Goal: Information Seeking & Learning: Check status

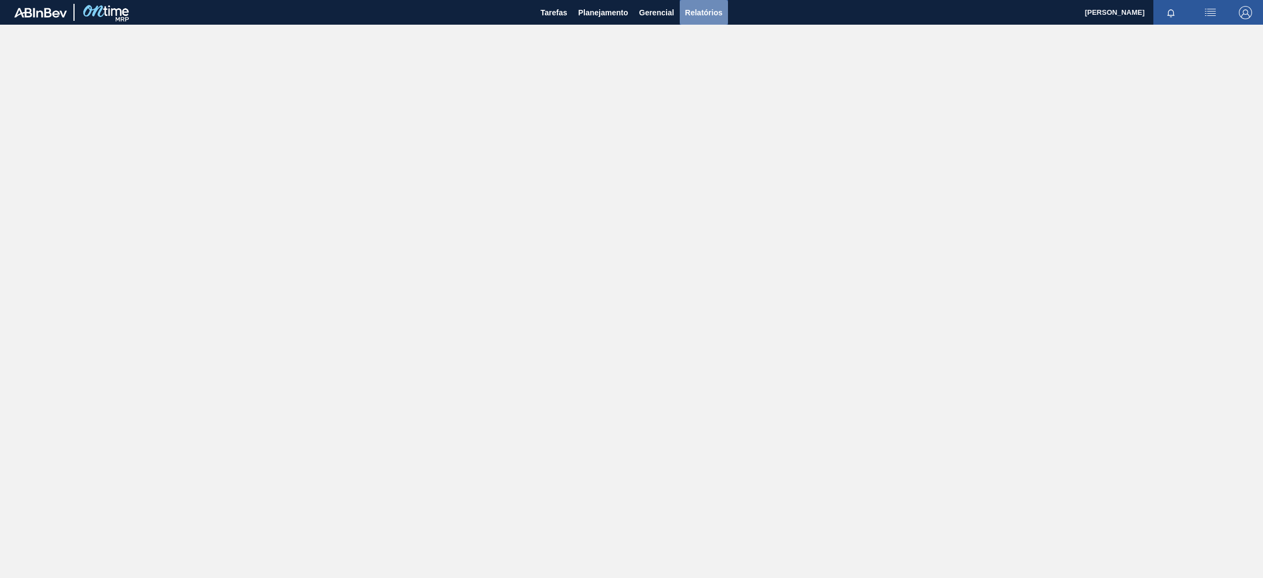
click at [699, 15] on span "Relatórios" at bounding box center [703, 12] width 37 height 13
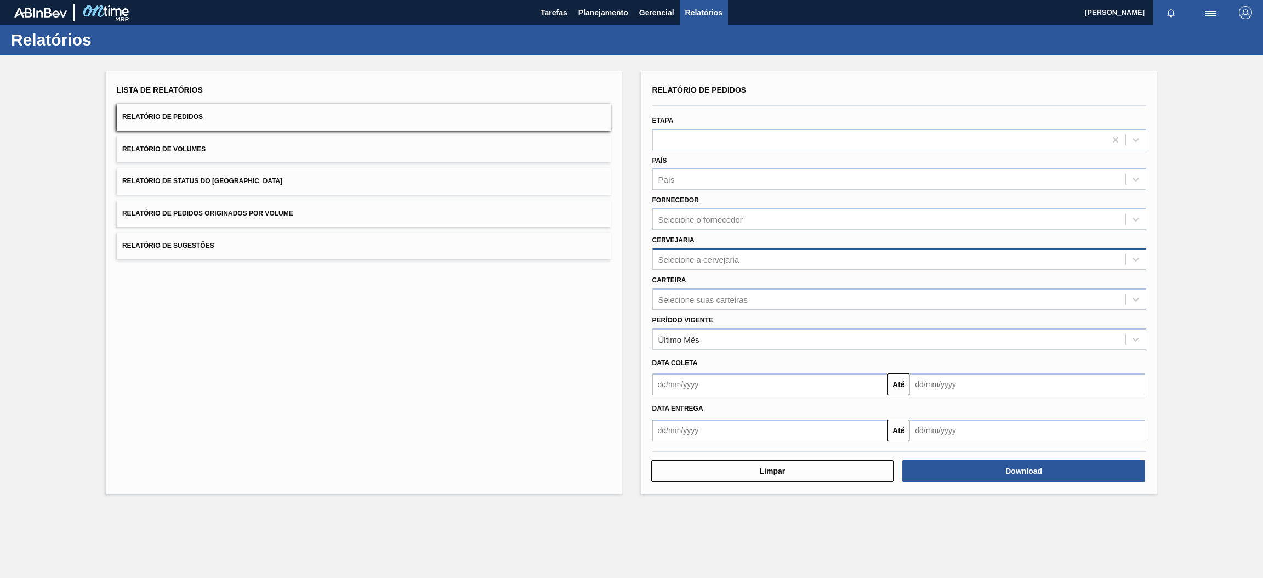
click at [719, 255] on div "Selecione a cervejaria" at bounding box center [698, 258] width 81 height 9
type input "br15"
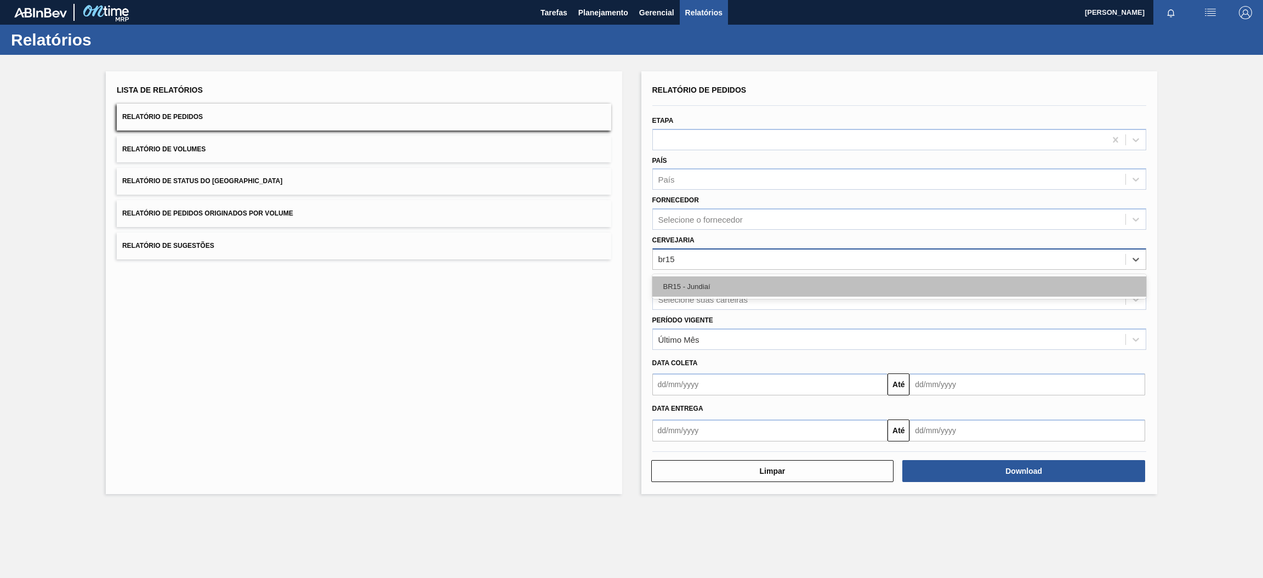
click at [722, 286] on div "BR15 - Jundiaí" at bounding box center [899, 286] width 494 height 20
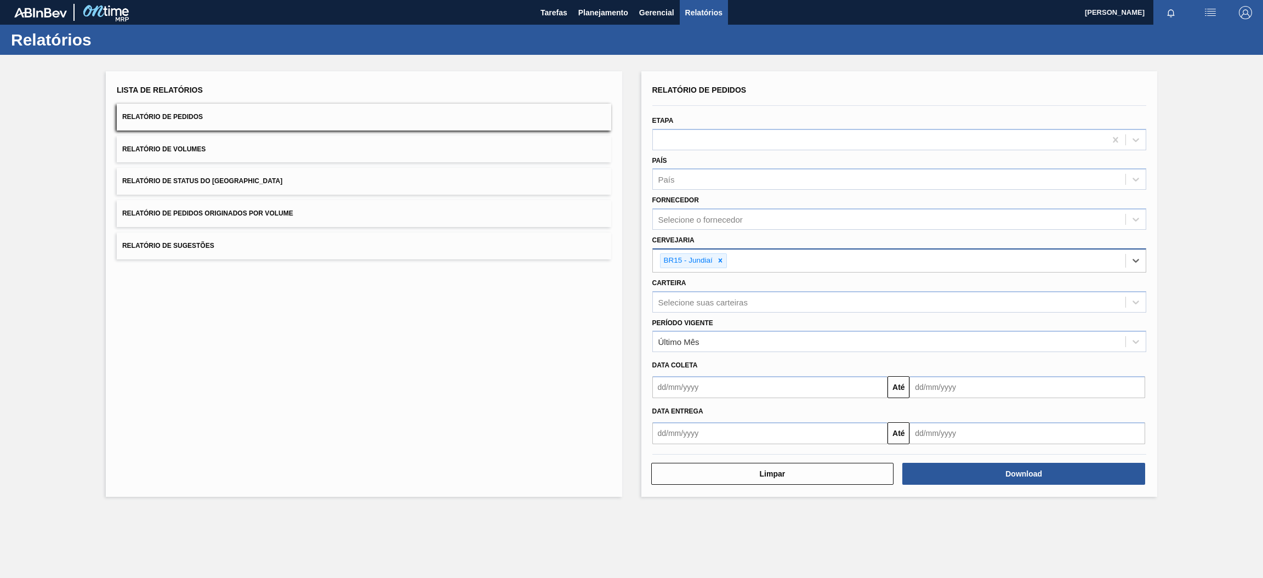
click at [775, 391] on input "text" at bounding box center [770, 387] width 236 height 22
click at [701, 447] on div "2" at bounding box center [700, 448] width 15 height 15
type input "[DATE]"
click at [752, 430] on input "text" at bounding box center [770, 433] width 236 height 22
click at [696, 329] on div "2" at bounding box center [700, 330] width 15 height 15
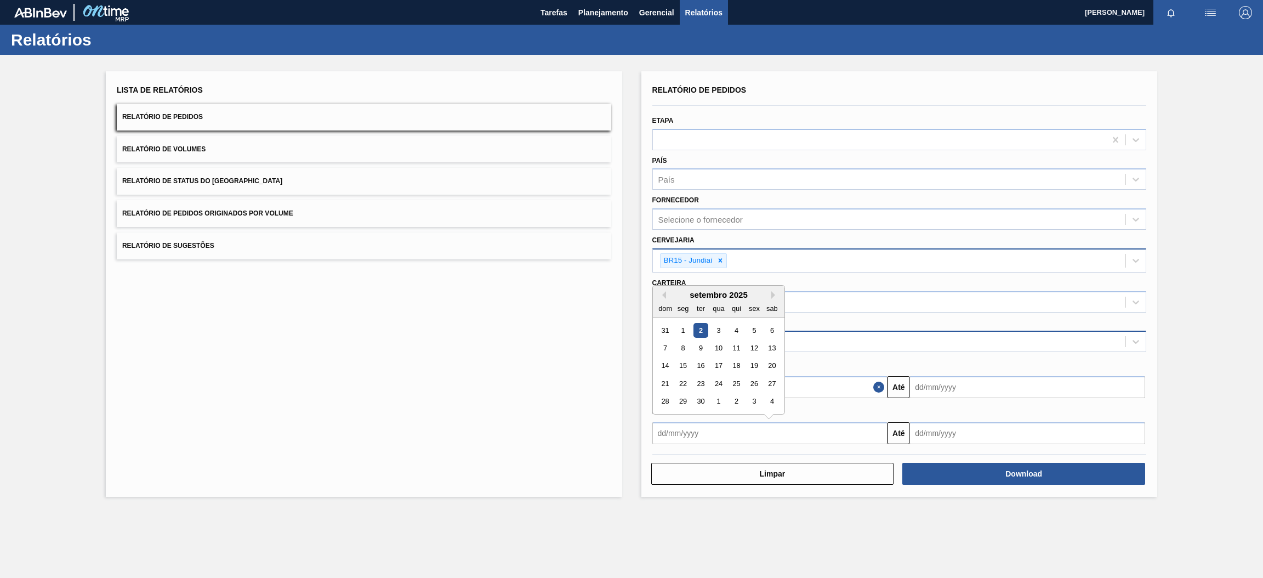
type input "[DATE]"
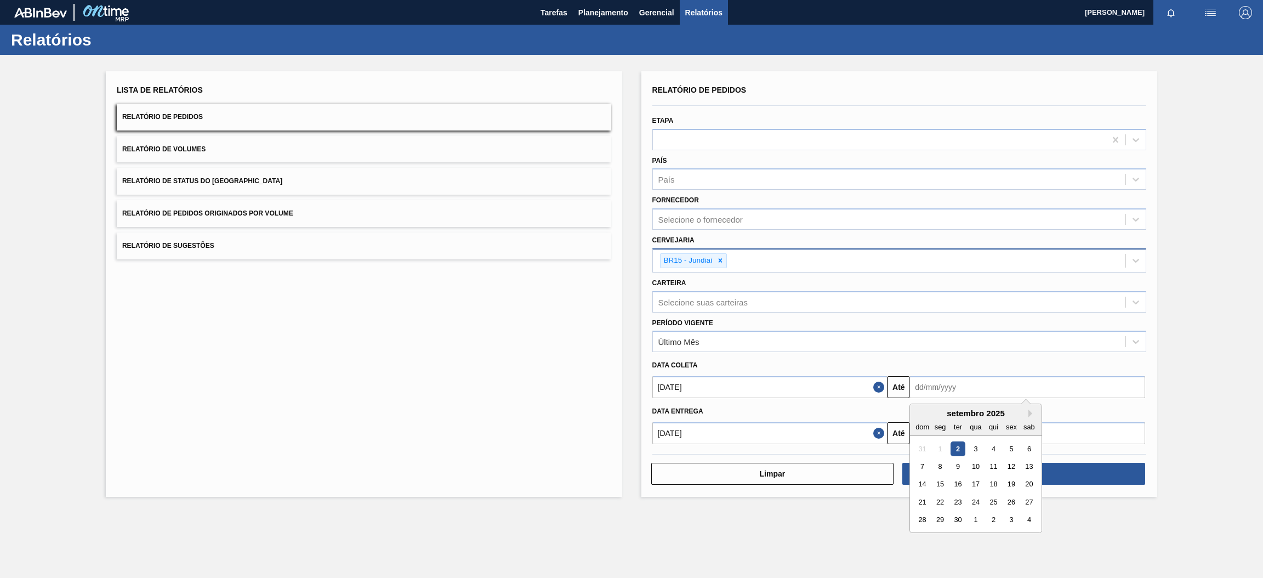
click at [935, 385] on input "text" at bounding box center [1028, 387] width 236 height 22
click at [826, 388] on input "[DATE]" at bounding box center [770, 387] width 236 height 22
click at [976, 393] on input "text" at bounding box center [1028, 387] width 236 height 22
click at [1028, 410] on button "Next Month" at bounding box center [1032, 414] width 8 height 8
click at [1011, 518] on div "31" at bounding box center [1011, 520] width 15 height 15
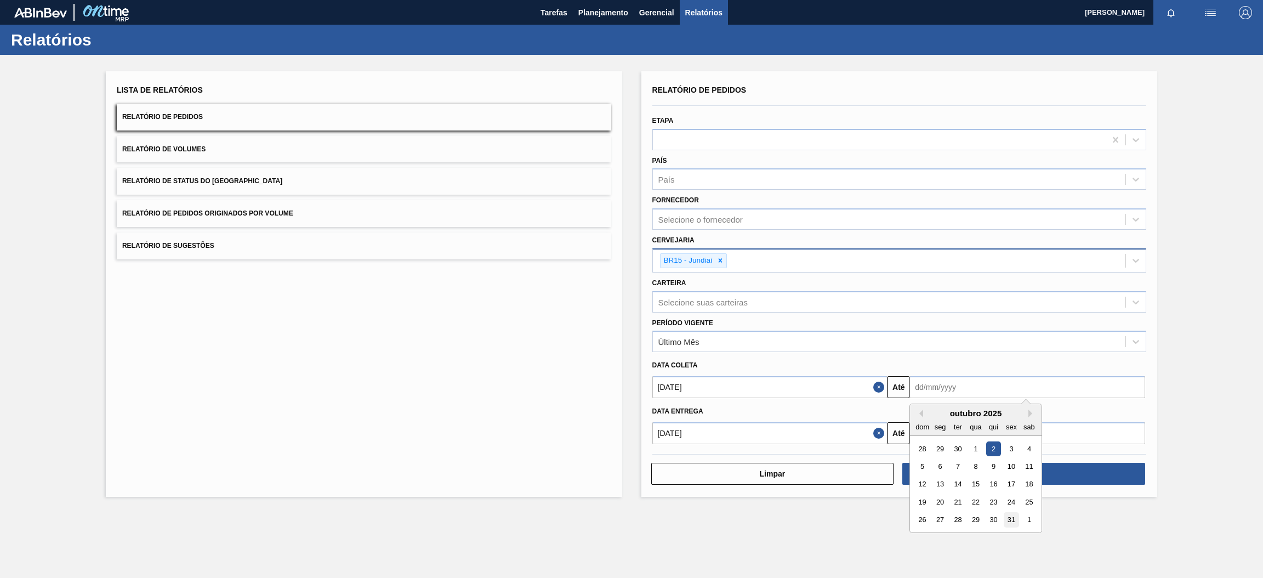
type input "[DATE]"
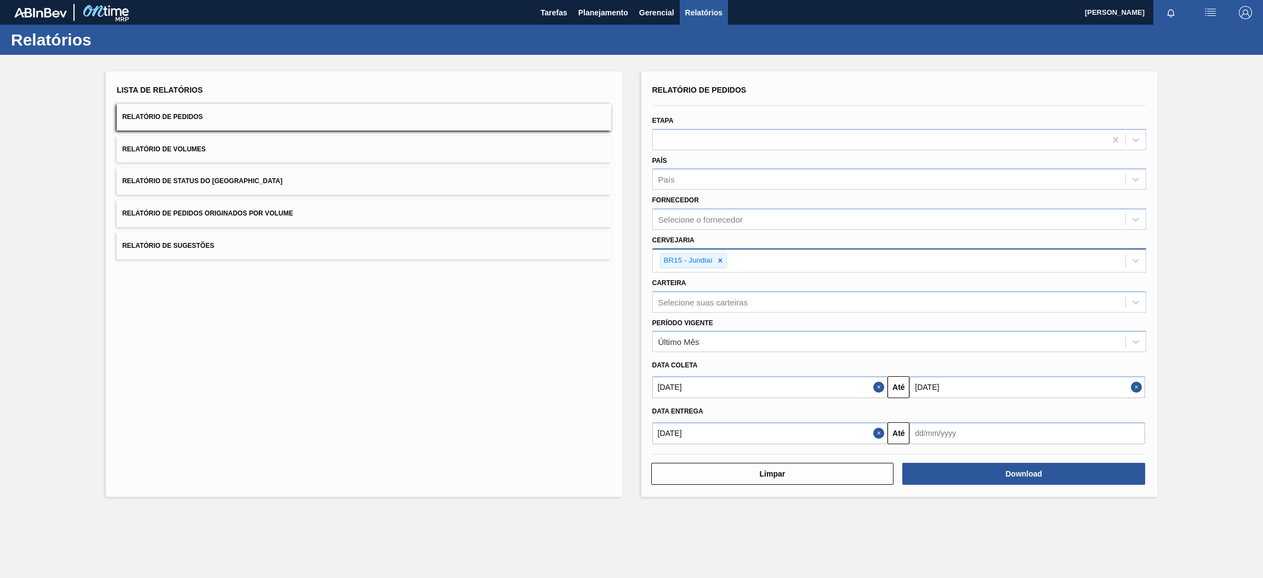
click at [993, 434] on input "text" at bounding box center [1028, 433] width 236 height 22
click at [1031, 292] on button "Next Month" at bounding box center [1032, 295] width 8 height 8
click at [1011, 401] on div "31" at bounding box center [1011, 401] width 15 height 15
type input "[DATE]"
click at [1004, 473] on button "Download" at bounding box center [1023, 474] width 243 height 22
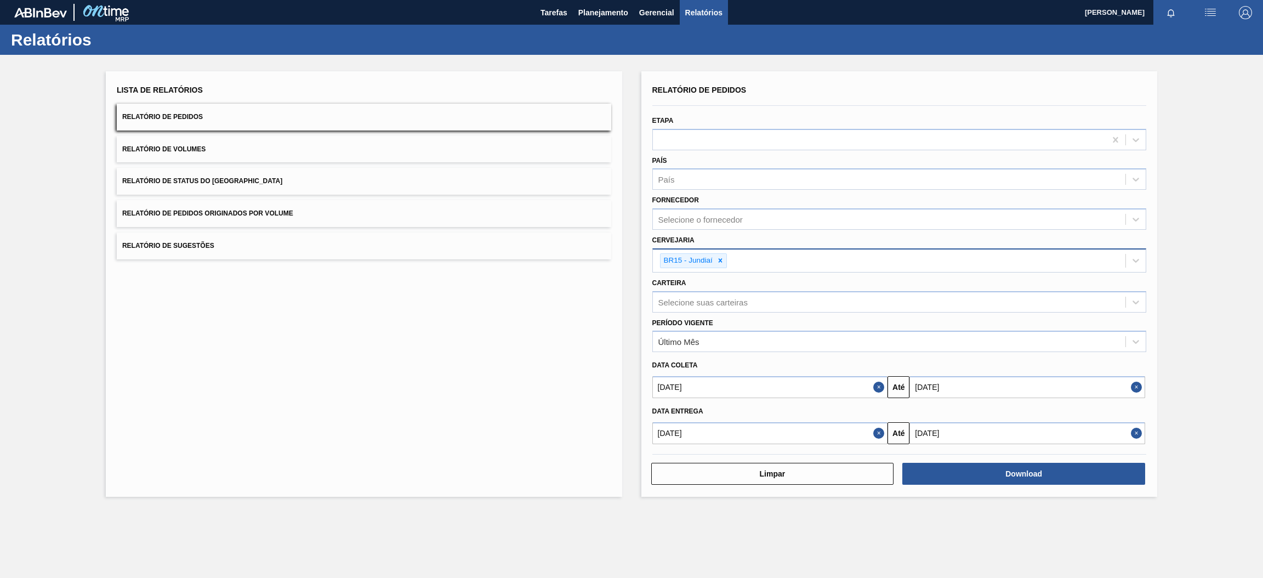
click at [205, 217] on span "Relatório de Pedidos Originados por Volume" at bounding box center [207, 213] width 171 height 8
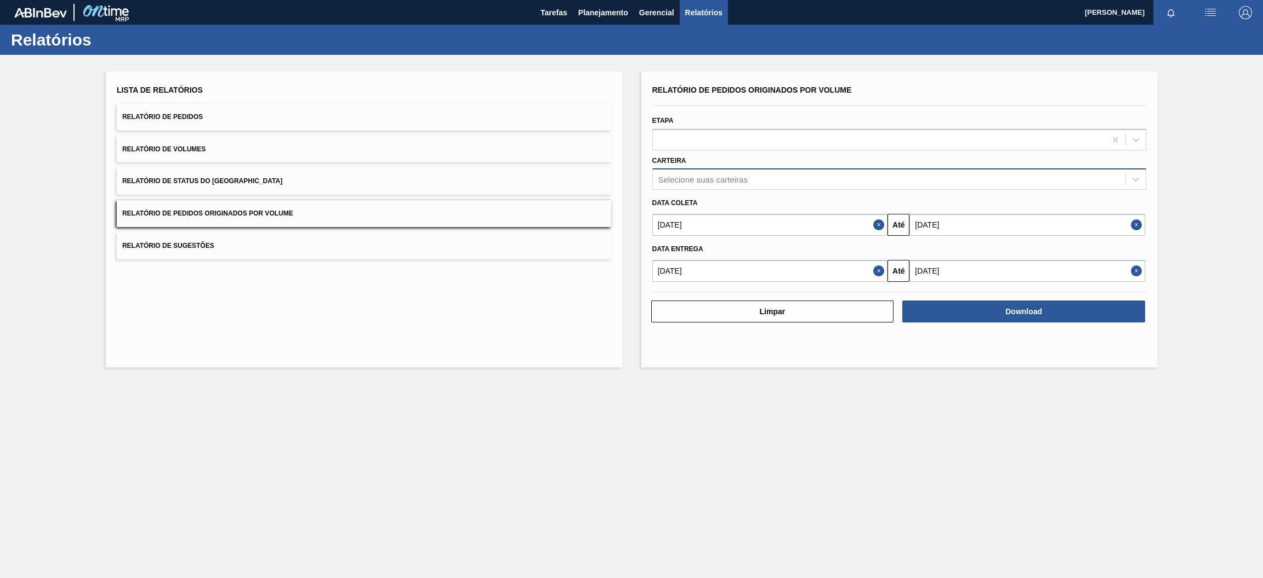
click at [743, 189] on div "Selecione suas carteiras" at bounding box center [899, 178] width 494 height 21
click at [744, 180] on div "Selecione suas carteiras" at bounding box center [702, 179] width 89 height 9
type input "pre"
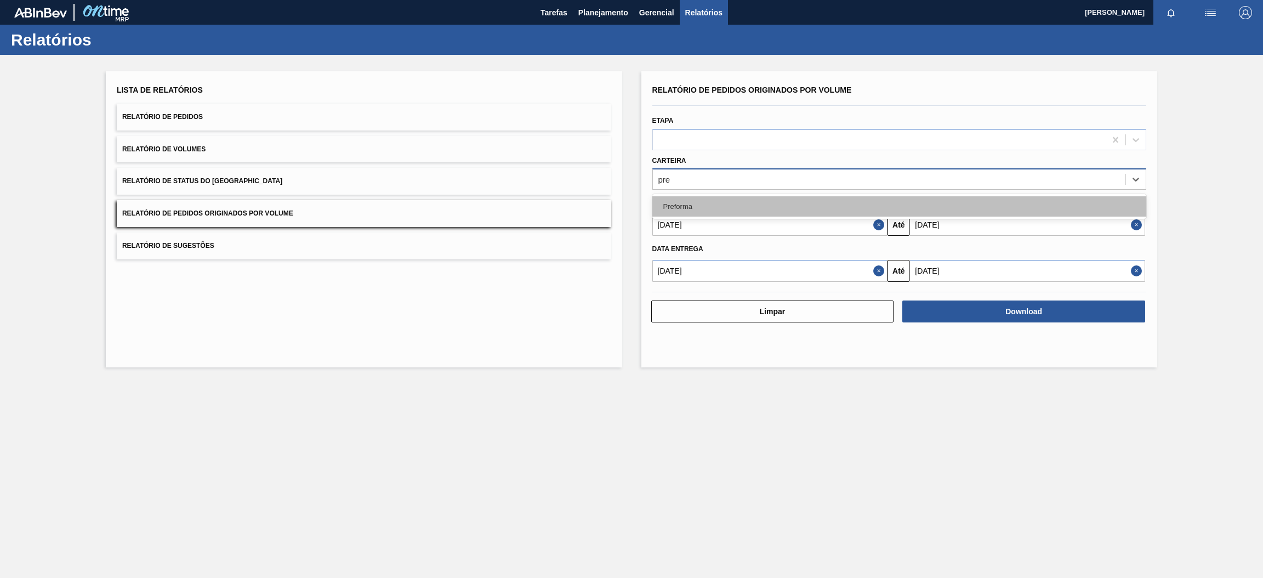
click at [739, 198] on div "Preforma" at bounding box center [899, 206] width 494 height 20
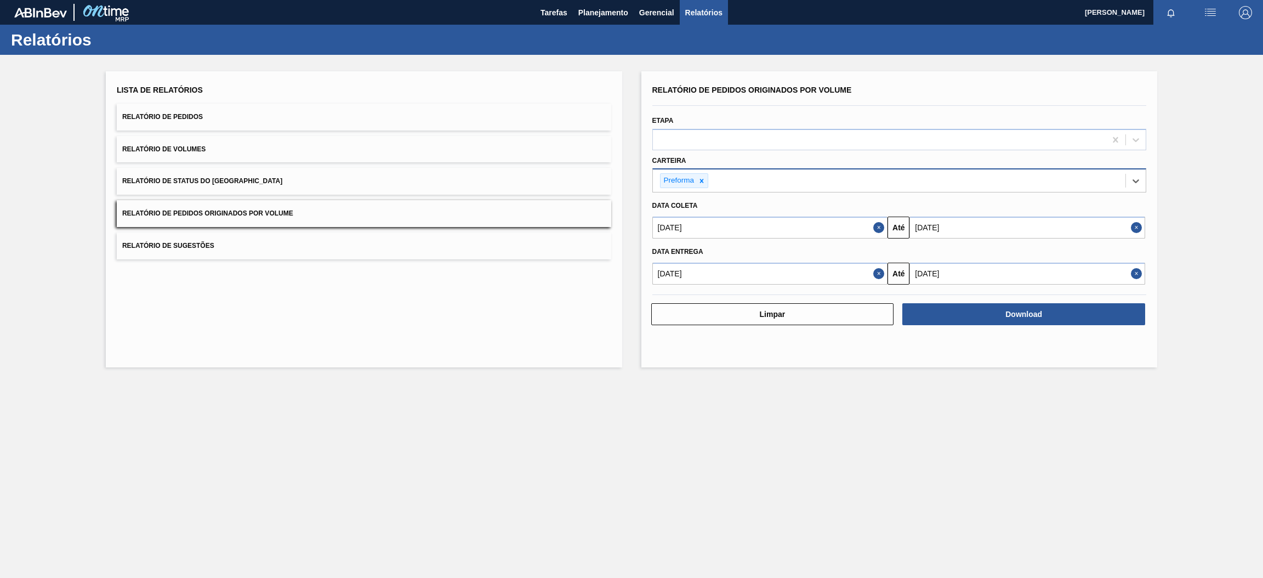
click at [877, 227] on button "Close" at bounding box center [880, 228] width 14 height 22
click at [888, 269] on button "Até" at bounding box center [899, 274] width 22 height 22
click at [879, 272] on button "Close" at bounding box center [880, 274] width 14 height 22
click at [871, 231] on input "text" at bounding box center [770, 228] width 236 height 22
click at [660, 250] on button "Previous Month" at bounding box center [662, 254] width 8 height 8
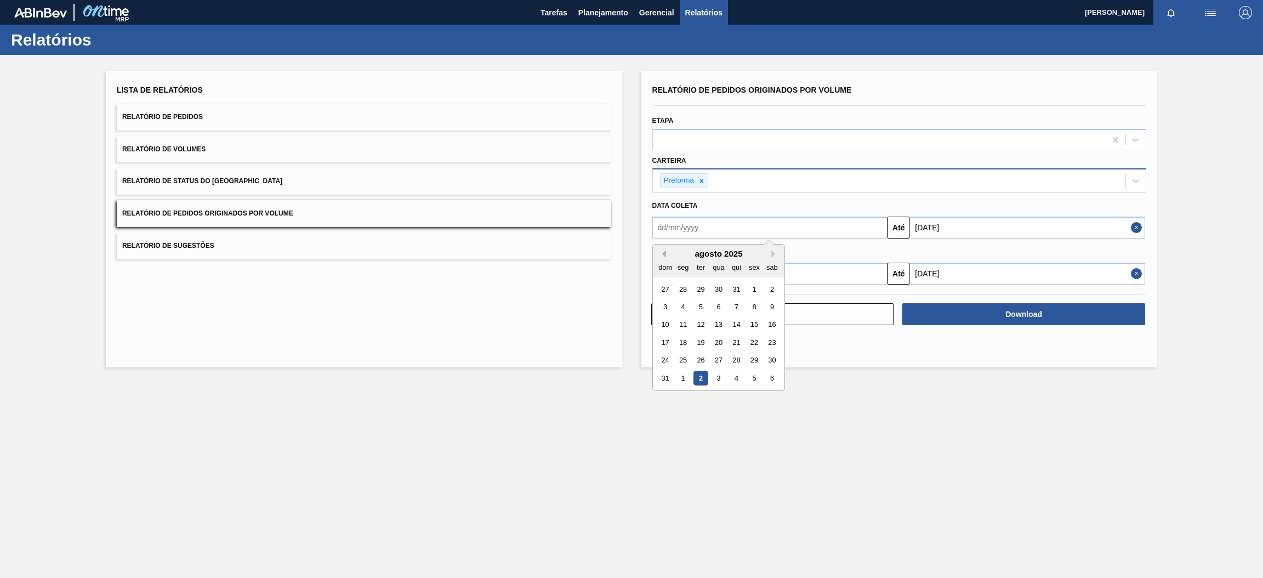
click at [659, 252] on button "Previous Month" at bounding box center [662, 254] width 8 height 8
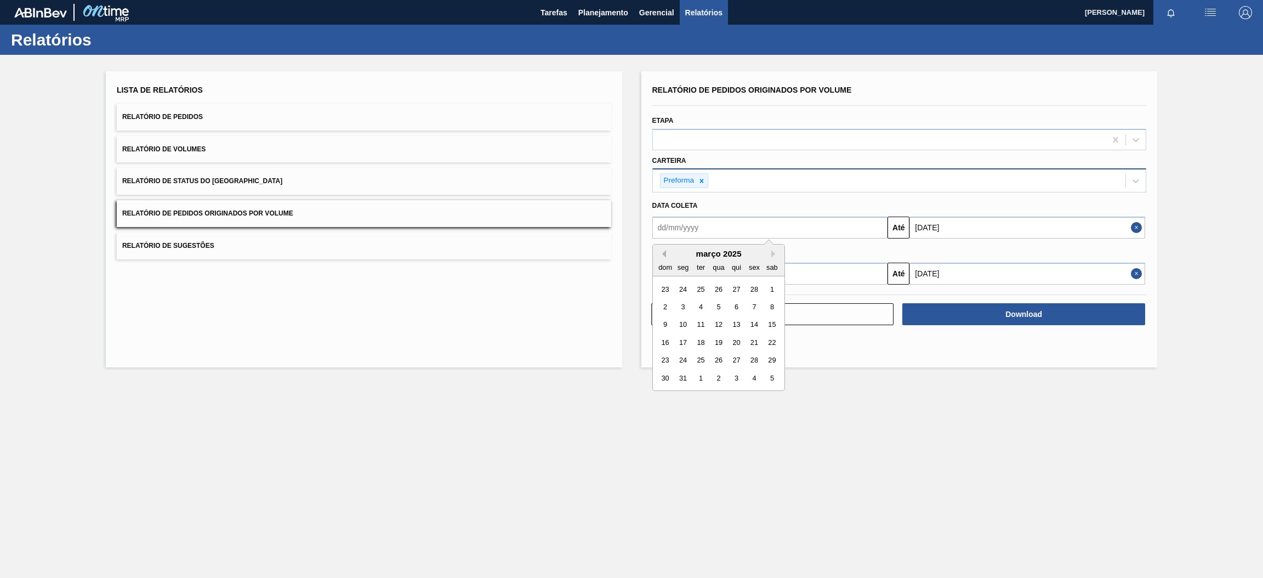
click at [659, 252] on button "Previous Month" at bounding box center [662, 254] width 8 height 8
click at [717, 289] on div "1" at bounding box center [718, 289] width 15 height 15
type input "[DATE]"
click at [722, 271] on input "text" at bounding box center [770, 274] width 236 height 22
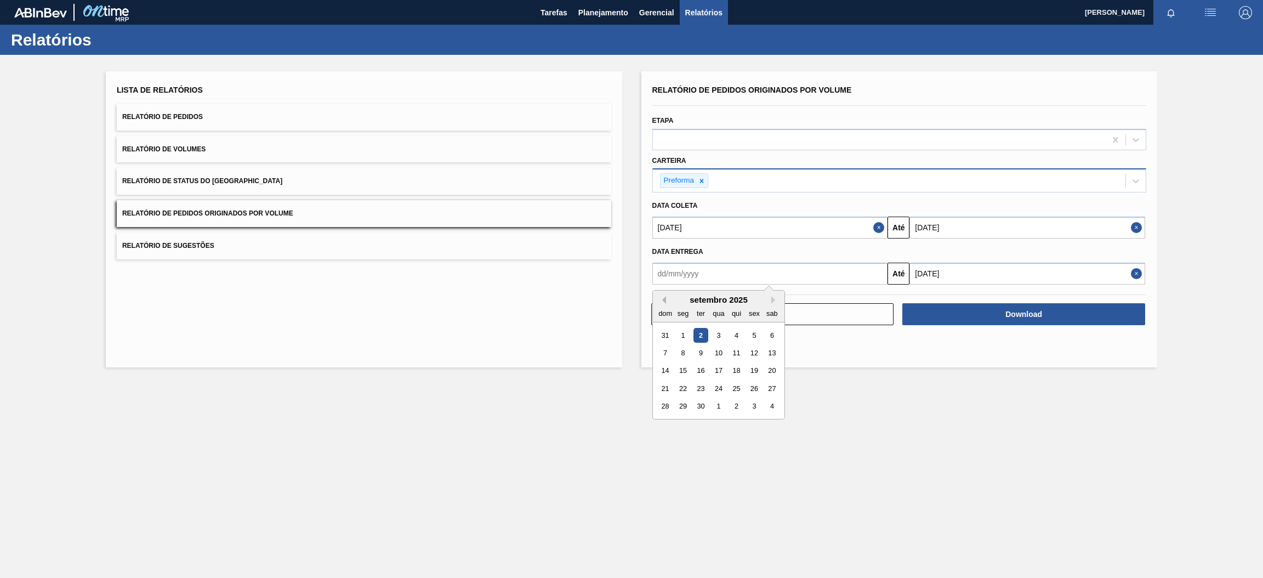
click at [662, 296] on button "Previous Month" at bounding box center [662, 300] width 8 height 8
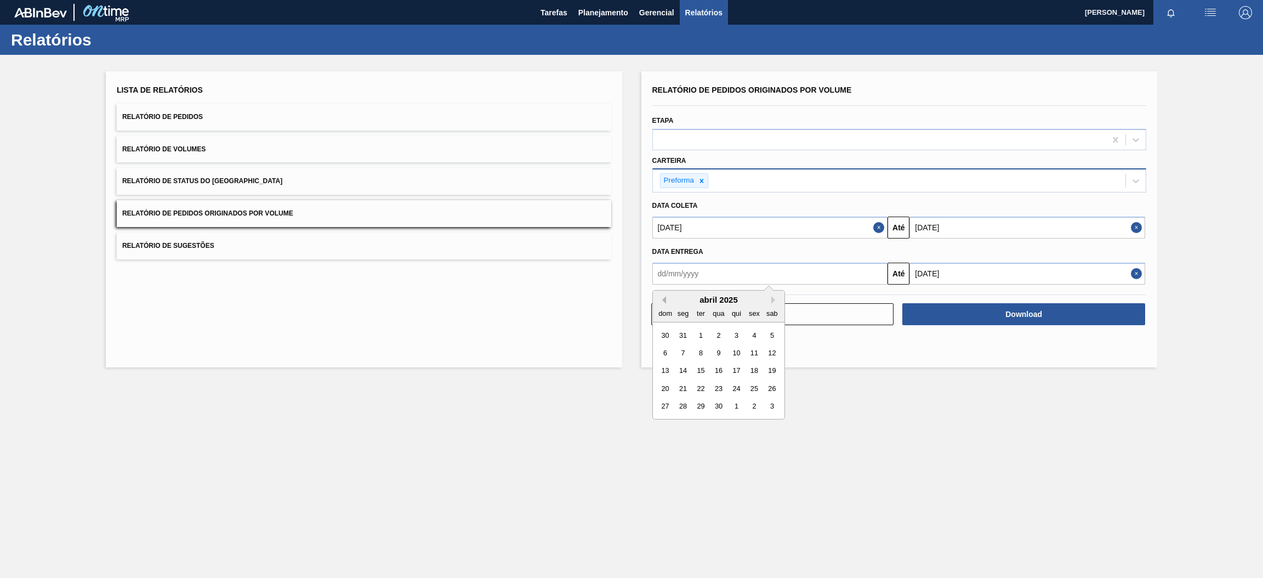
click at [662, 296] on button "Previous Month" at bounding box center [662, 300] width 8 height 8
click at [719, 332] on div "1" at bounding box center [718, 334] width 15 height 15
type input "[DATE]"
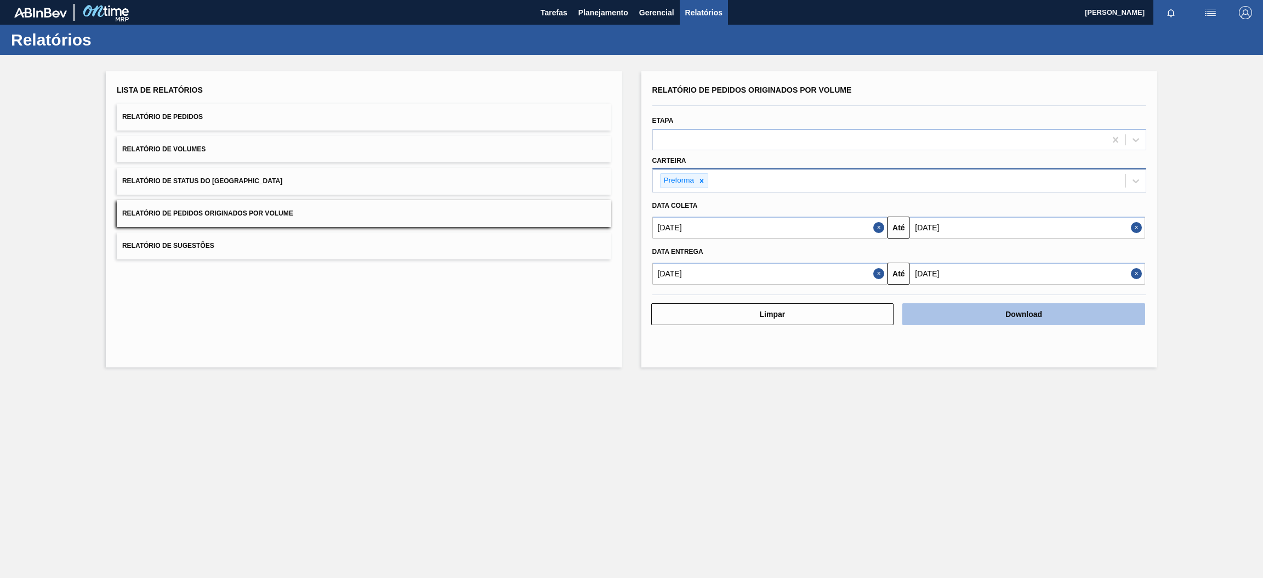
click at [985, 318] on button "Download" at bounding box center [1023, 314] width 243 height 22
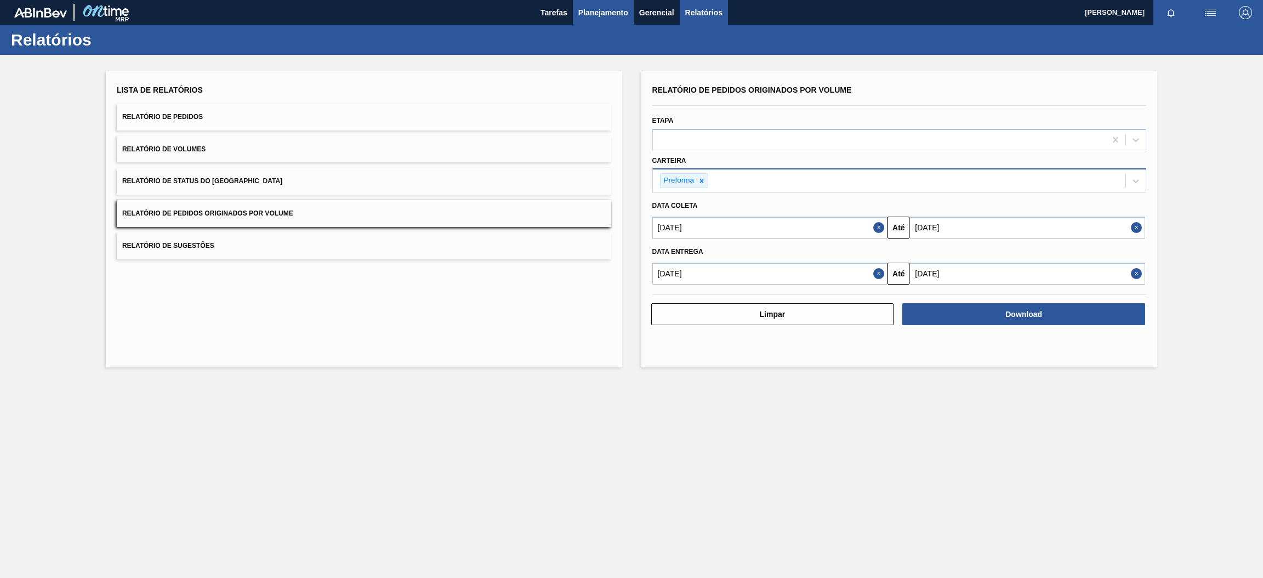
click at [612, 10] on span "Planejamento" at bounding box center [603, 12] width 50 height 13
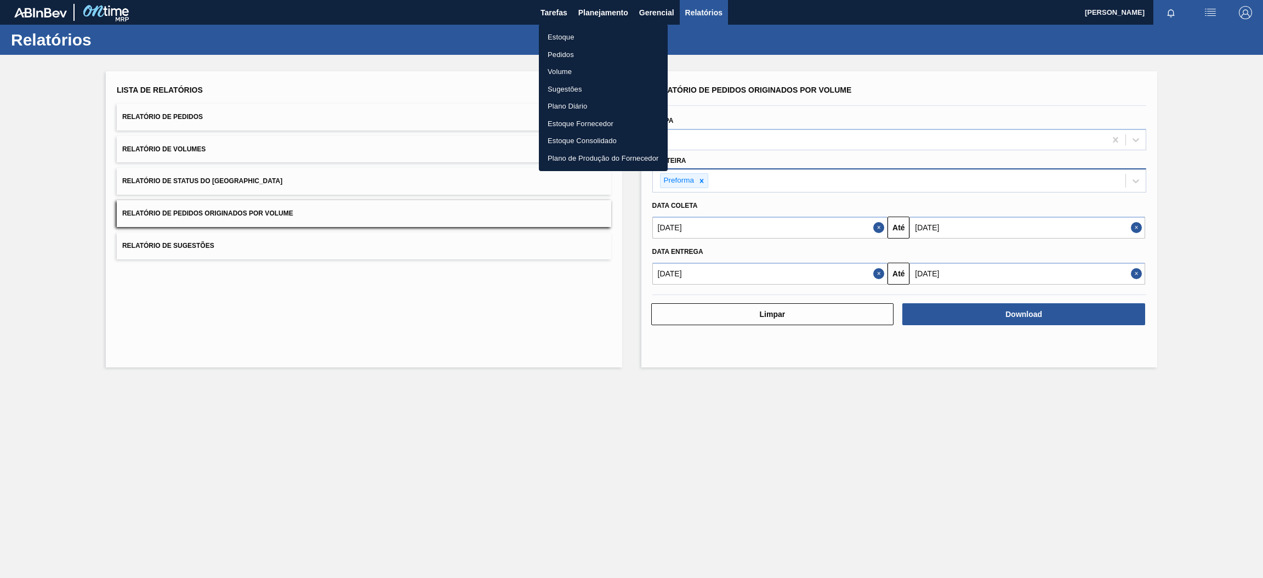
click at [601, 33] on li "Estoque" at bounding box center [603, 38] width 129 height 18
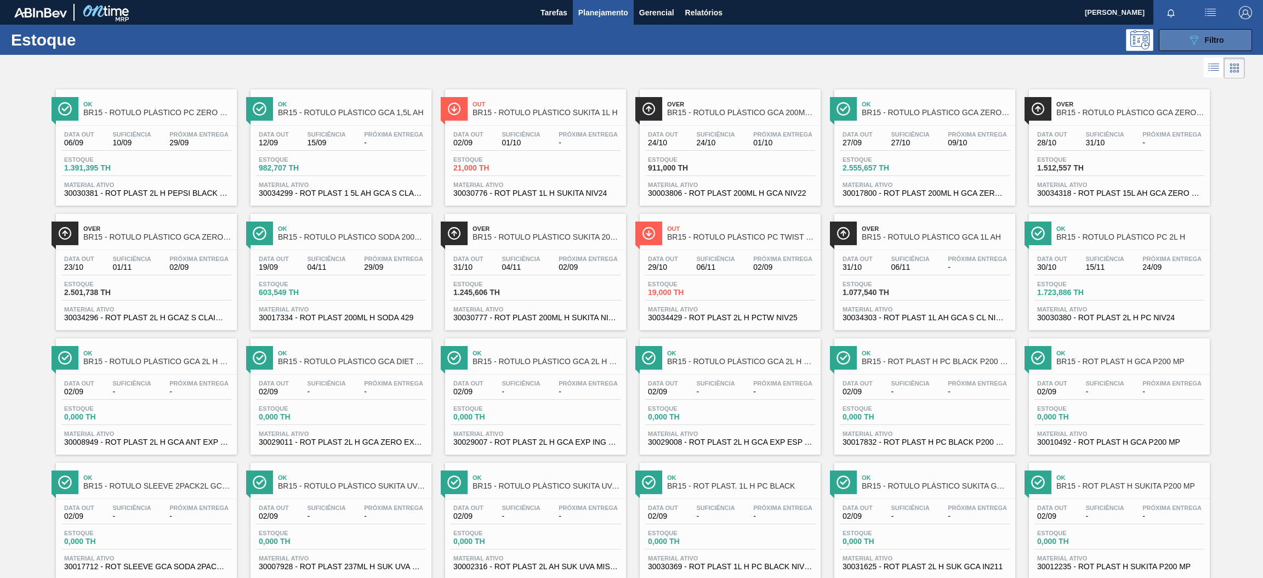
click at [1187, 41] on icon "089F7B8B-B2A5-4AFE-B5C0-19BA573D28AC" at bounding box center [1193, 39] width 13 height 13
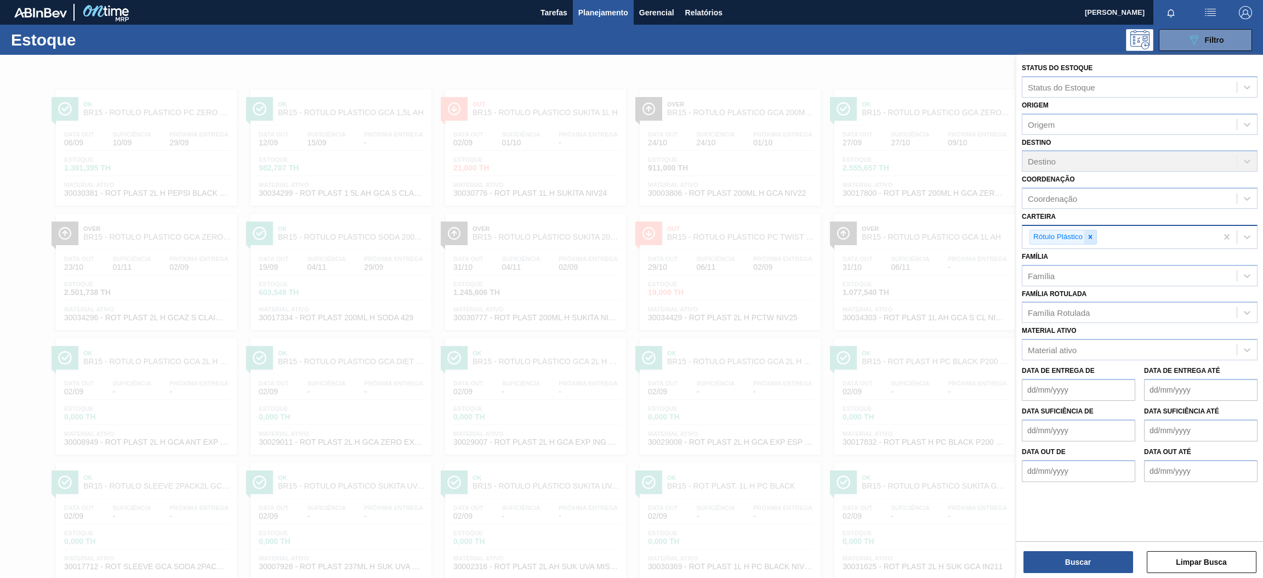
click at [1096, 237] on div at bounding box center [1090, 237] width 12 height 14
click at [1063, 305] on div "Família Rotulada" at bounding box center [1059, 309] width 62 height 9
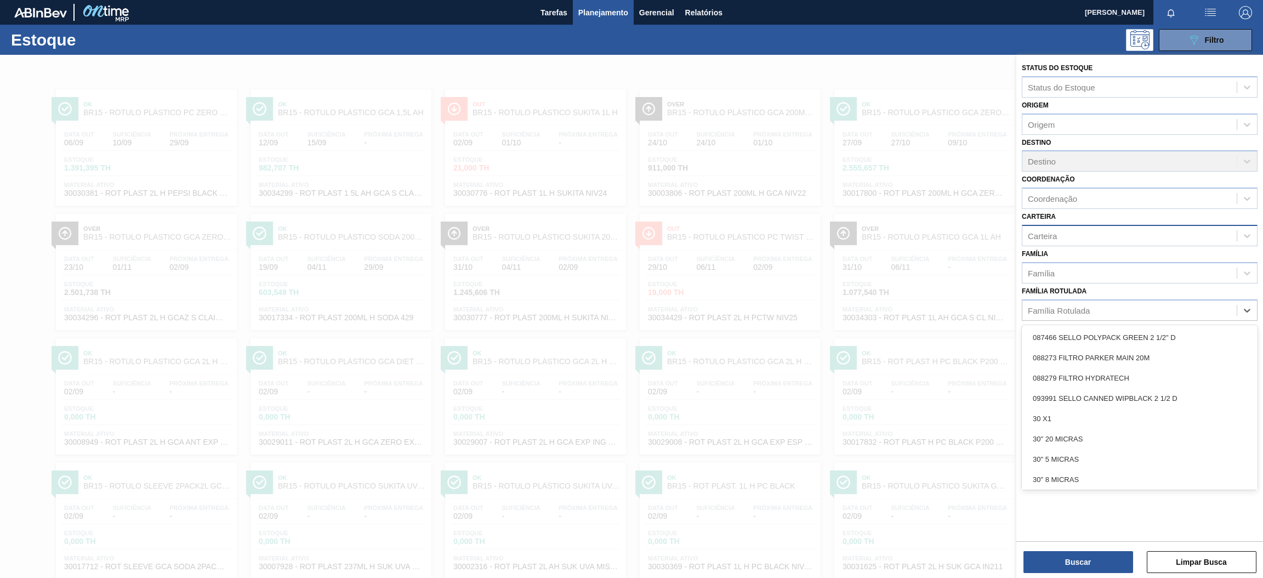
click at [1084, 283] on div "Família Rotulada option 087466 SELLO POLYPACK GREEN 2 1/2" D focused, 1 of 101.…" at bounding box center [1140, 301] width 236 height 37
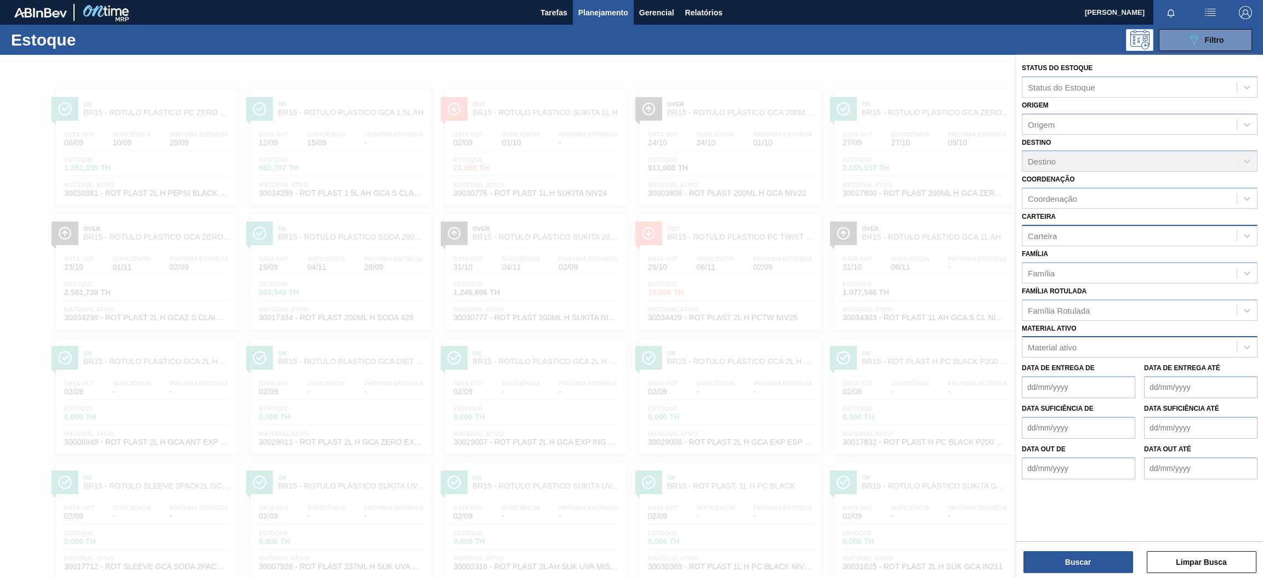
click at [1070, 344] on div "Material ativo" at bounding box center [1052, 347] width 49 height 9
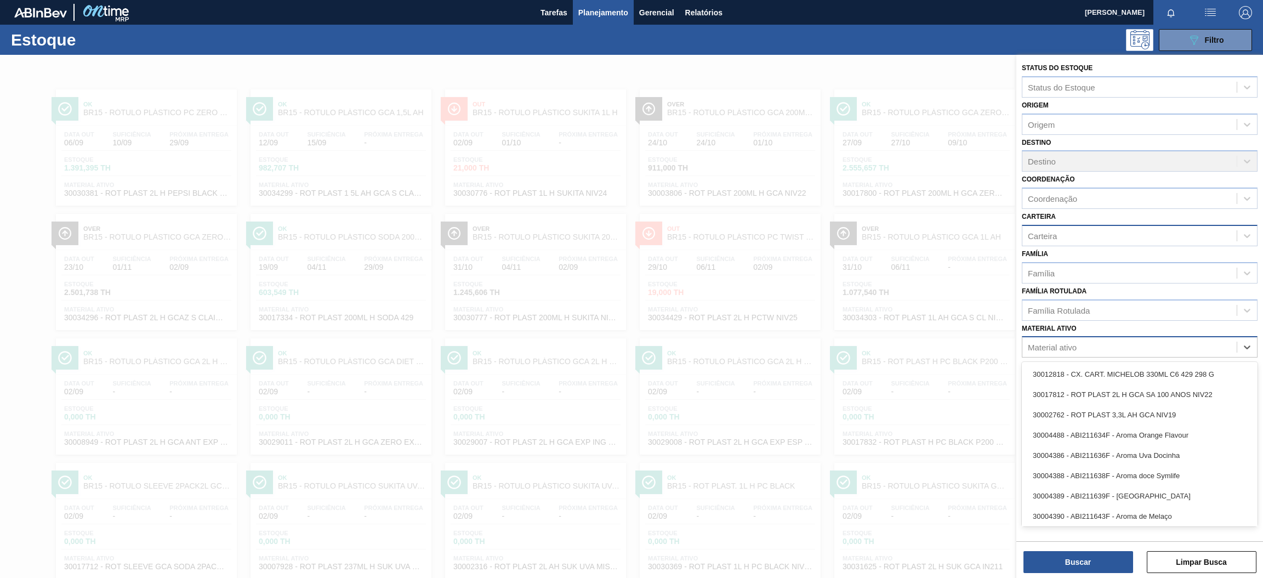
paste ativo "30010196"
type ativo "30010196"
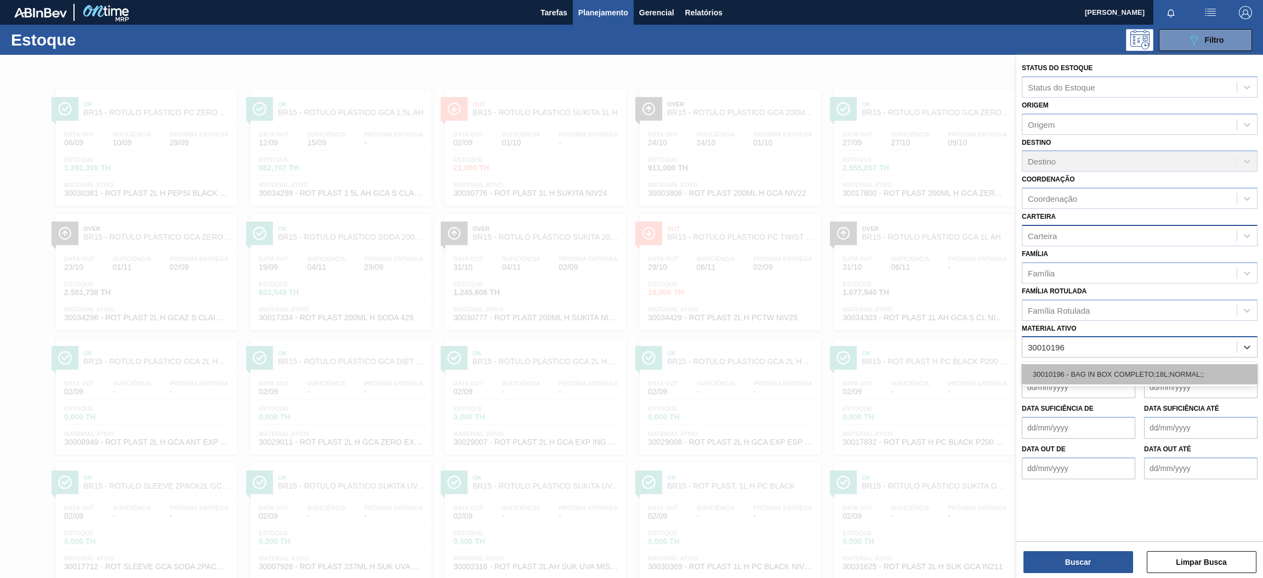
click at [1084, 371] on div "30010196 - BAG IN BOX COMPLETO;18L;NORMAL;;" at bounding box center [1140, 374] width 236 height 20
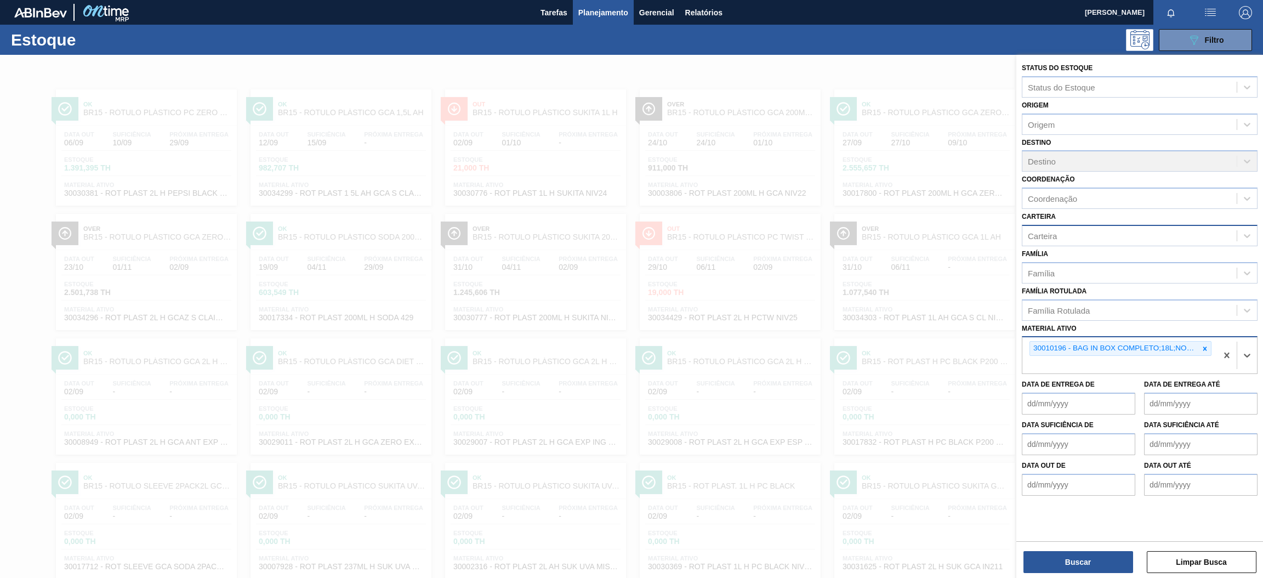
paste ativo "30003582"
click at [1100, 387] on div "No options" at bounding box center [1140, 389] width 236 height 19
type ativo "30003582"
paste ativo "30003355"
type ativo "30003355"
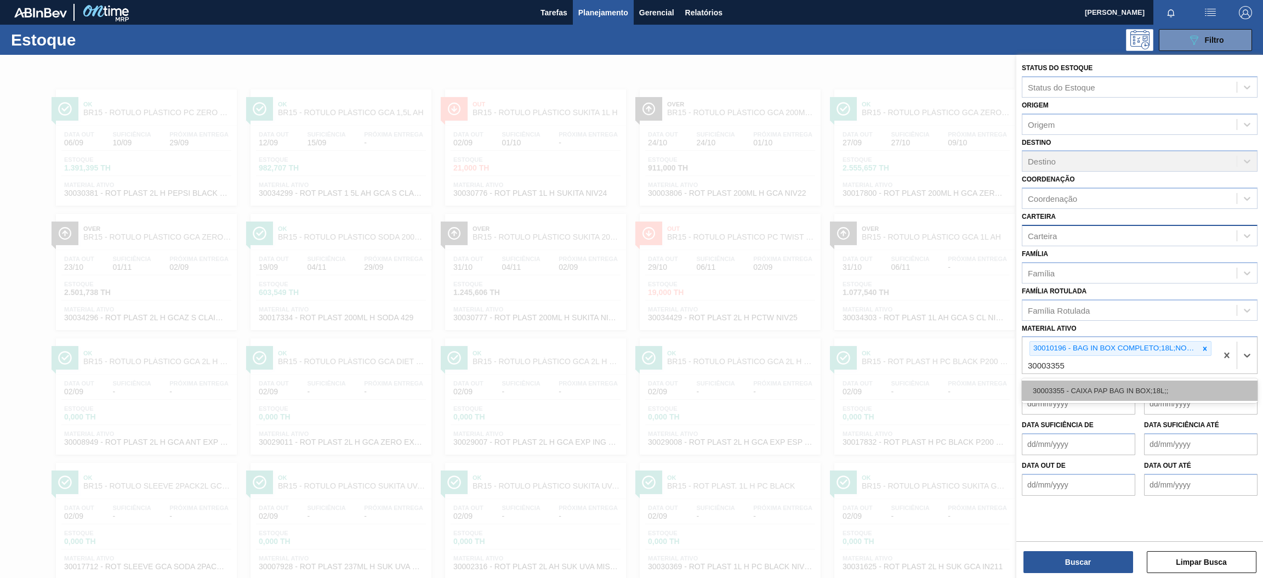
click at [1081, 386] on div "30003355 - CAIXA PAP BAG IN BOX;18L;;" at bounding box center [1140, 390] width 236 height 20
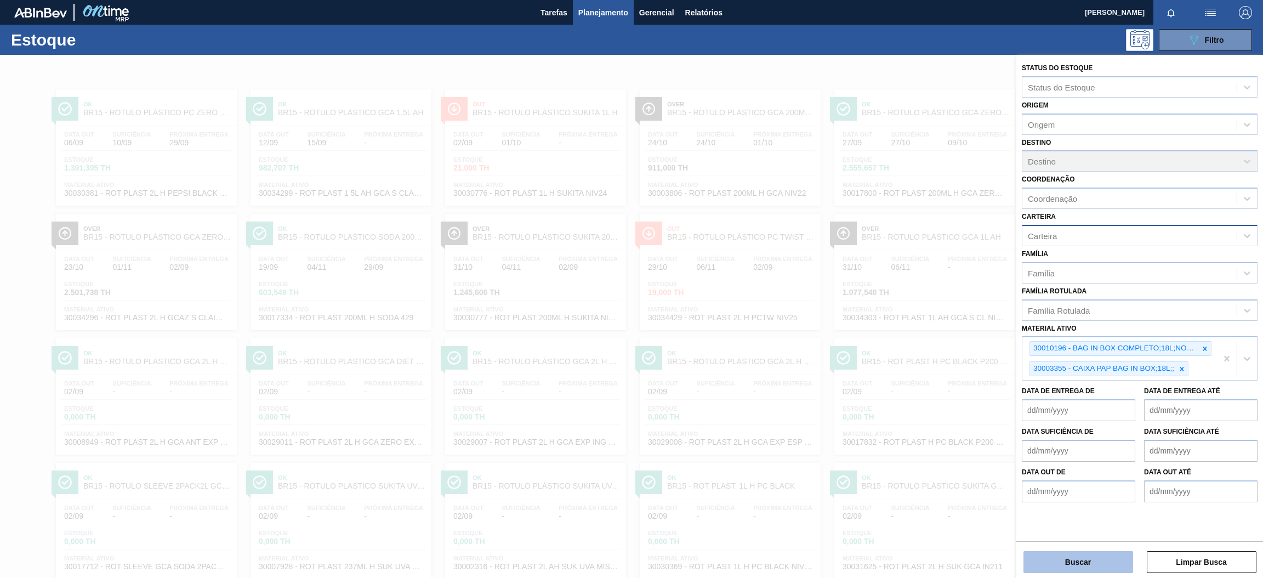
click at [1080, 565] on button "Buscar" at bounding box center [1079, 562] width 110 height 22
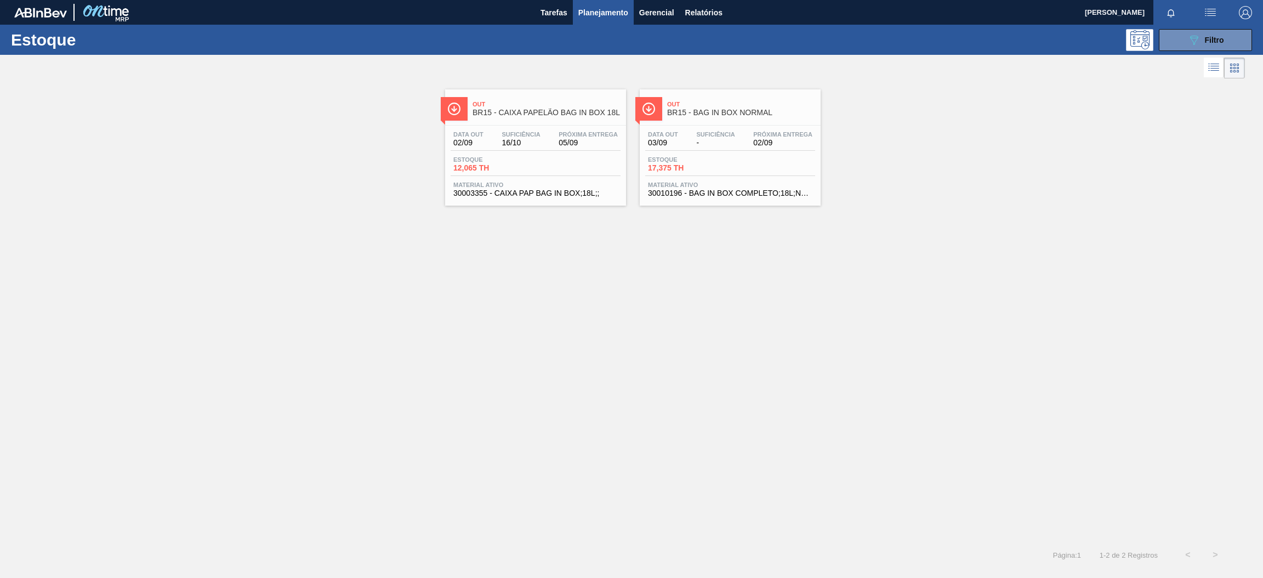
click at [514, 186] on span "Material ativo" at bounding box center [535, 184] width 164 height 7
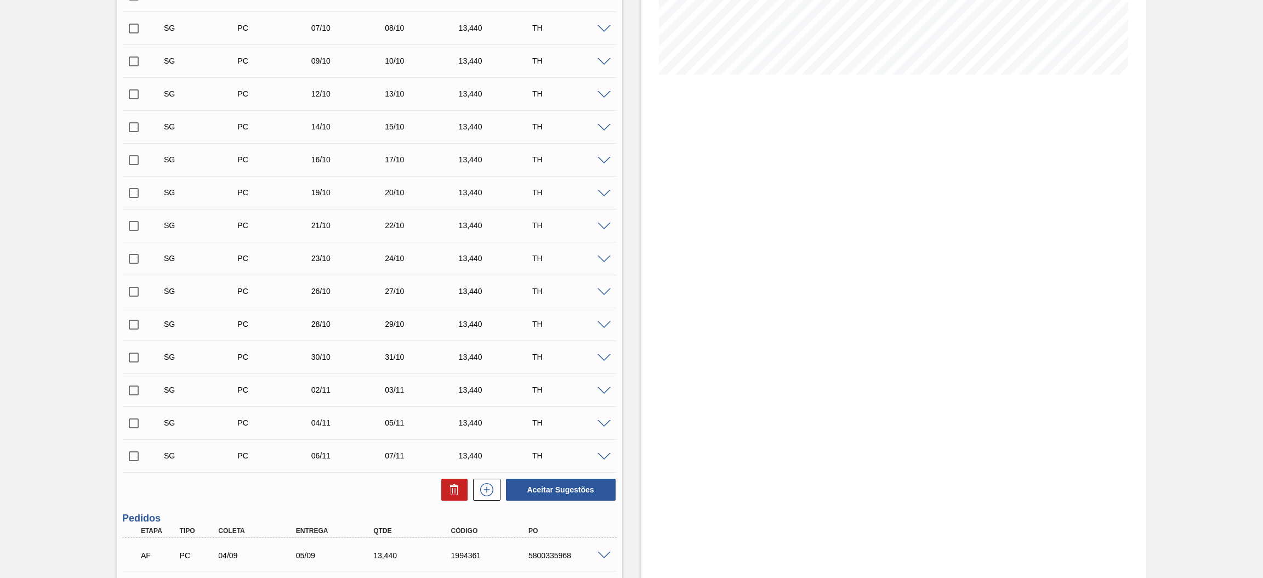
scroll to position [425, 0]
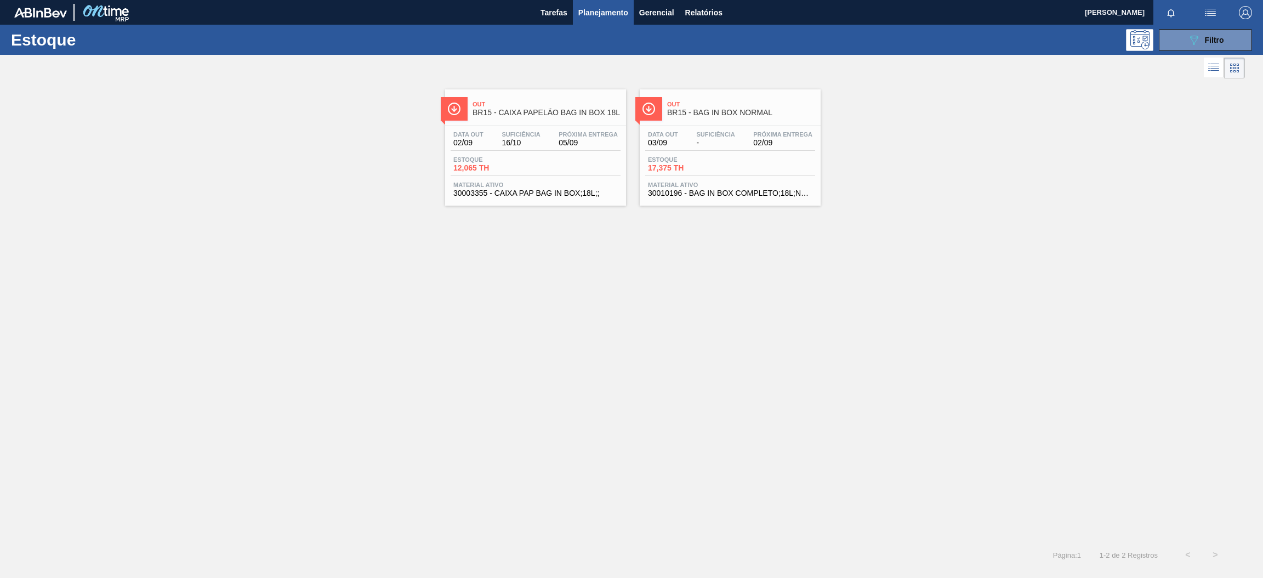
click at [742, 149] on div "Data out 03/09 Suficiência - Próxima Entrega 02/09" at bounding box center [730, 141] width 170 height 20
click at [1217, 46] on button "089F7B8B-B2A5-4AFE-B5C0-19BA573D28AC Filtro" at bounding box center [1205, 40] width 93 height 22
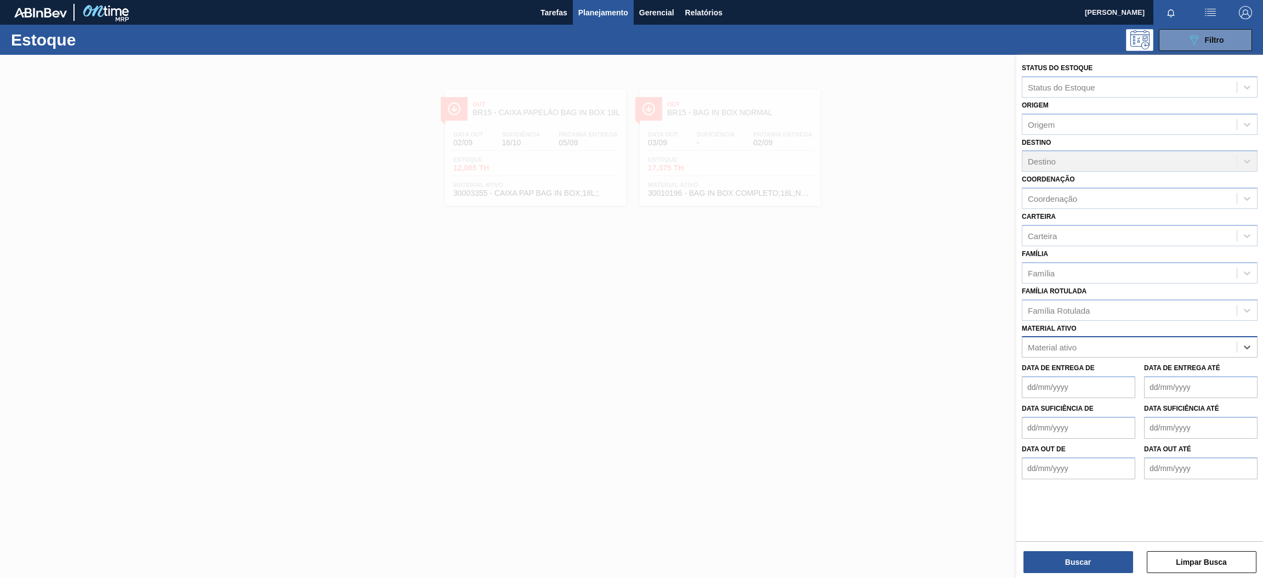
paste ativo "30009658"
type ativo "30009658"
click at [1117, 377] on div "30009658 - ACIDO MALICO;P/ALIMENTOS;99-100,5PCT" at bounding box center [1140, 374] width 236 height 20
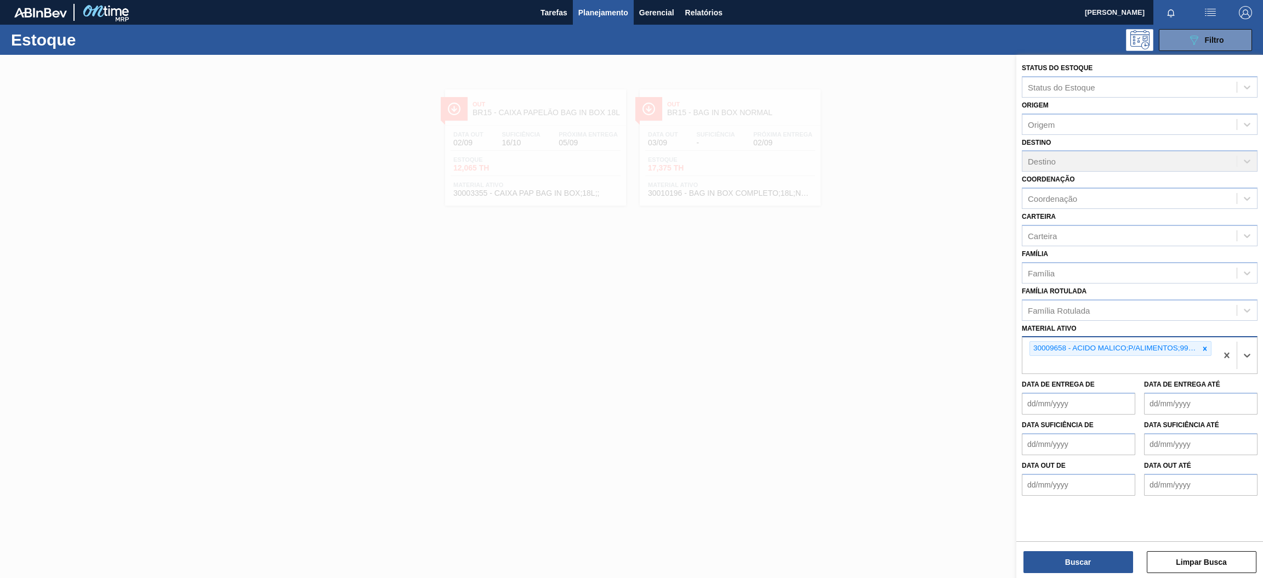
paste ativo "30030646"
type ativo "30030646"
click at [1073, 390] on div "30030646 - TAMPA PLAST INJECAP PEPSI ZERO NIV24" at bounding box center [1140, 390] width 236 height 20
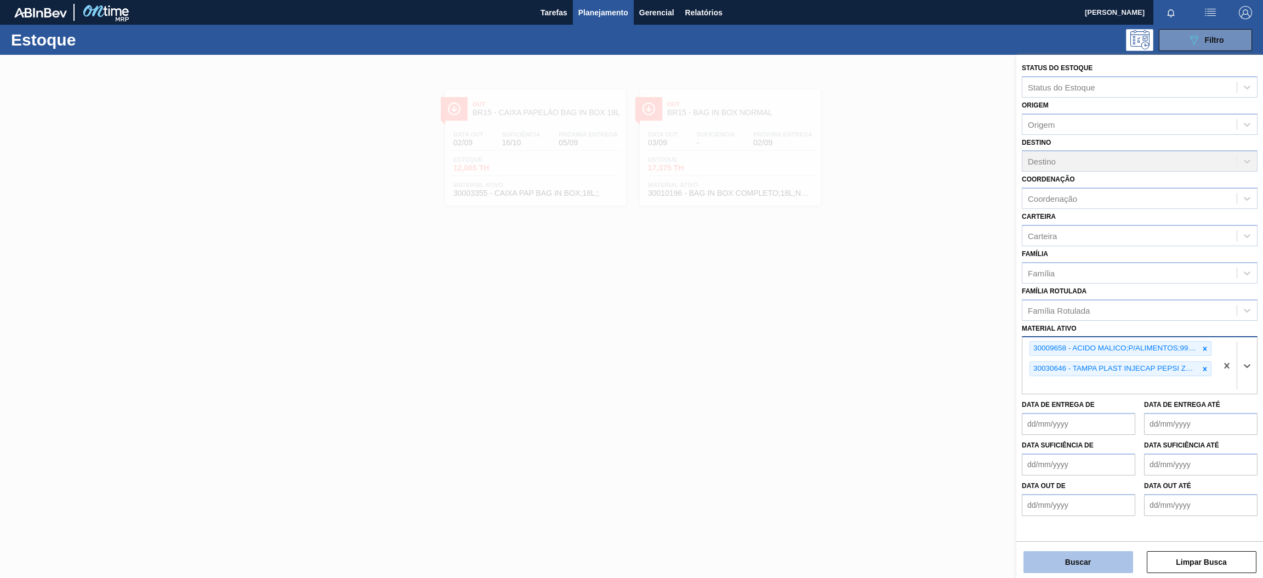
click at [1081, 562] on button "Buscar" at bounding box center [1079, 562] width 110 height 22
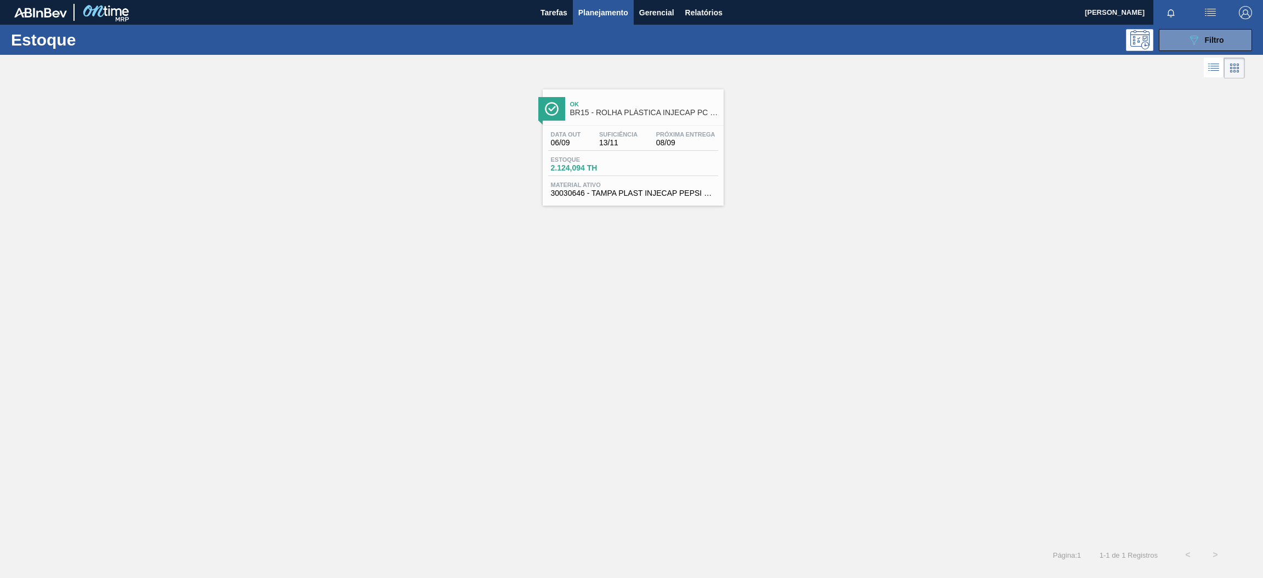
click at [631, 163] on div "Estoque 2.124,094 TH" at bounding box center [633, 166] width 170 height 20
click at [1219, 42] on span "Filtro" at bounding box center [1214, 40] width 19 height 9
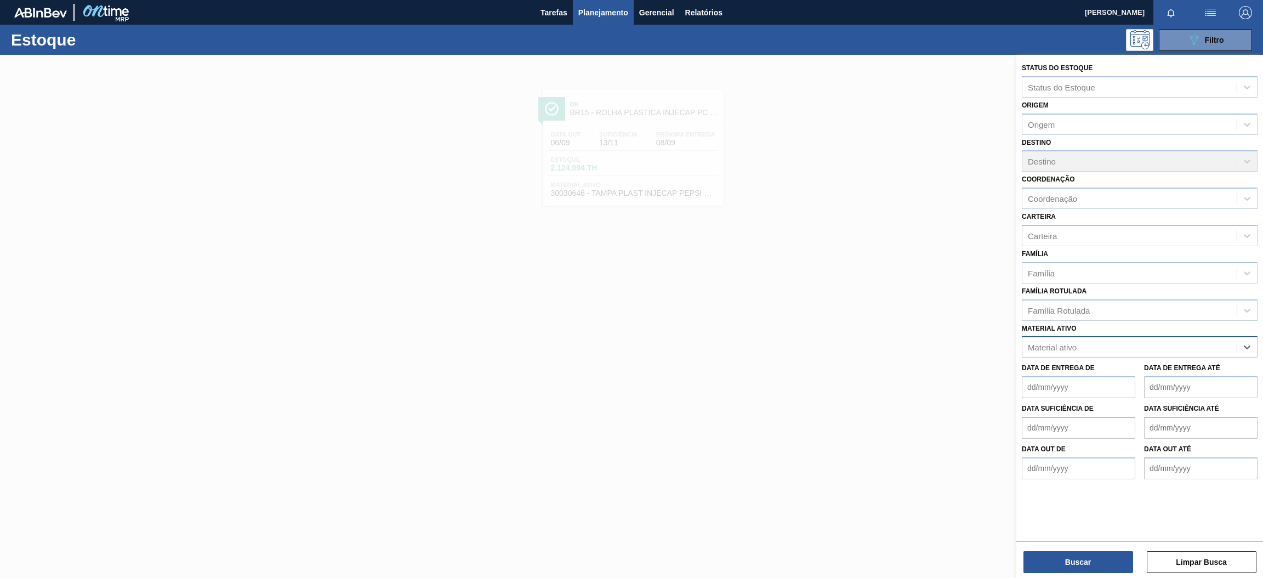
paste ativo "30003071"
type ativo "30003071"
click at [1136, 374] on div "30003071 - FILME CONT LISO 800X60 MICRAS" at bounding box center [1140, 374] width 236 height 20
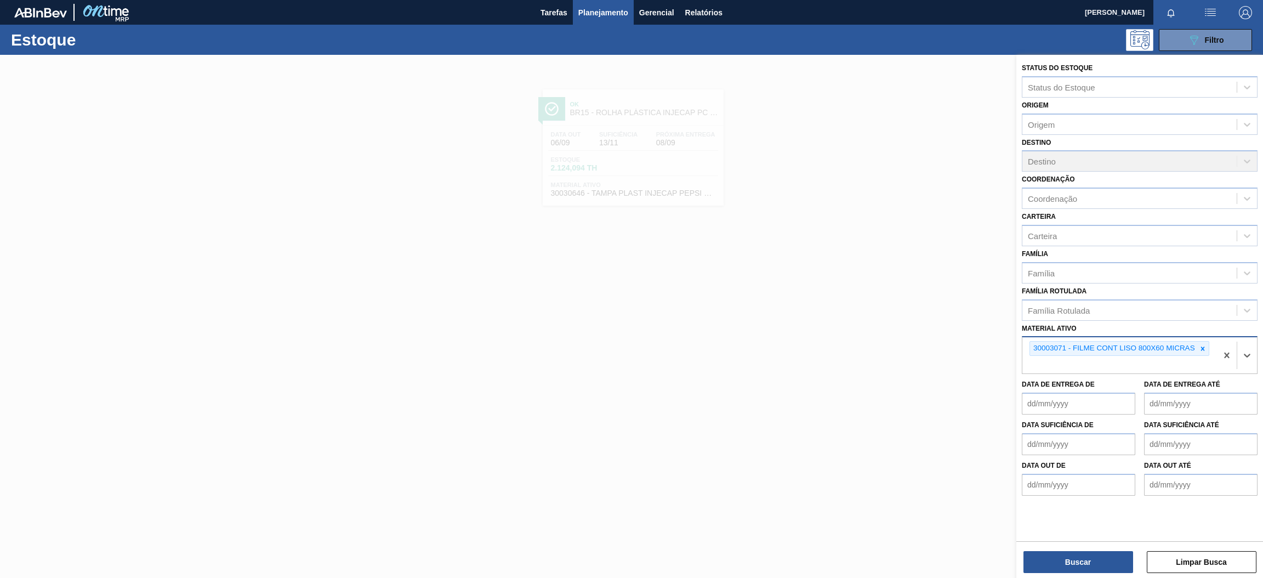
paste ativo "30017362"
type ativo "30017362"
click at [1117, 388] on div "30017362 - FILME CONTR 780X60 SODA ZERO LT350 429" at bounding box center [1140, 390] width 236 height 20
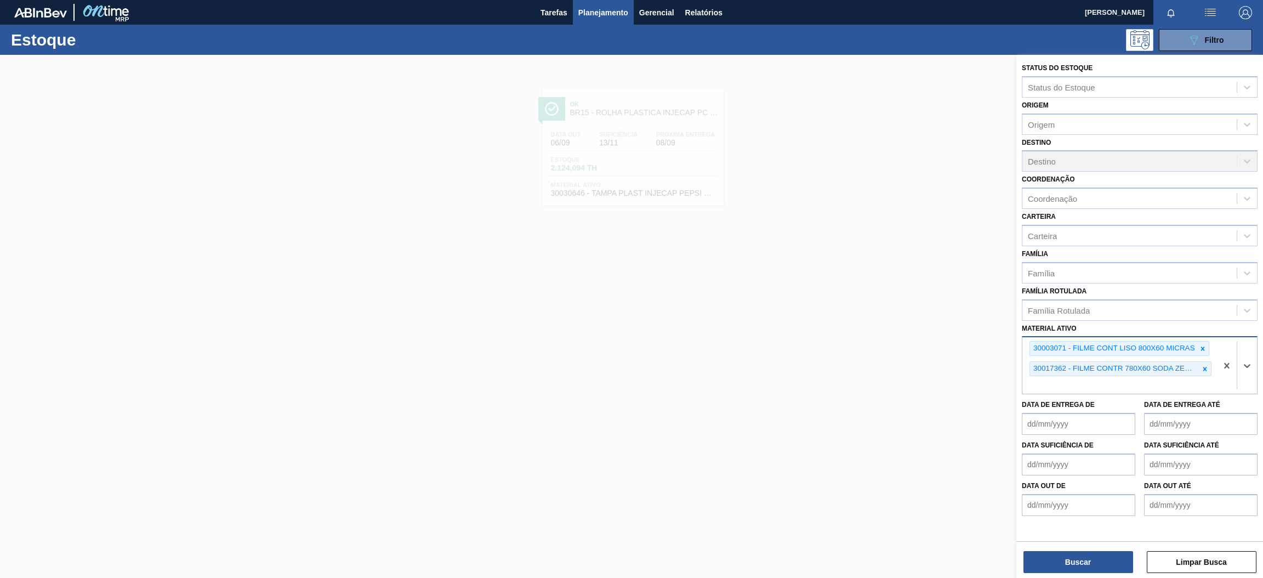
paste ativo "30006636"
type ativo "30006636"
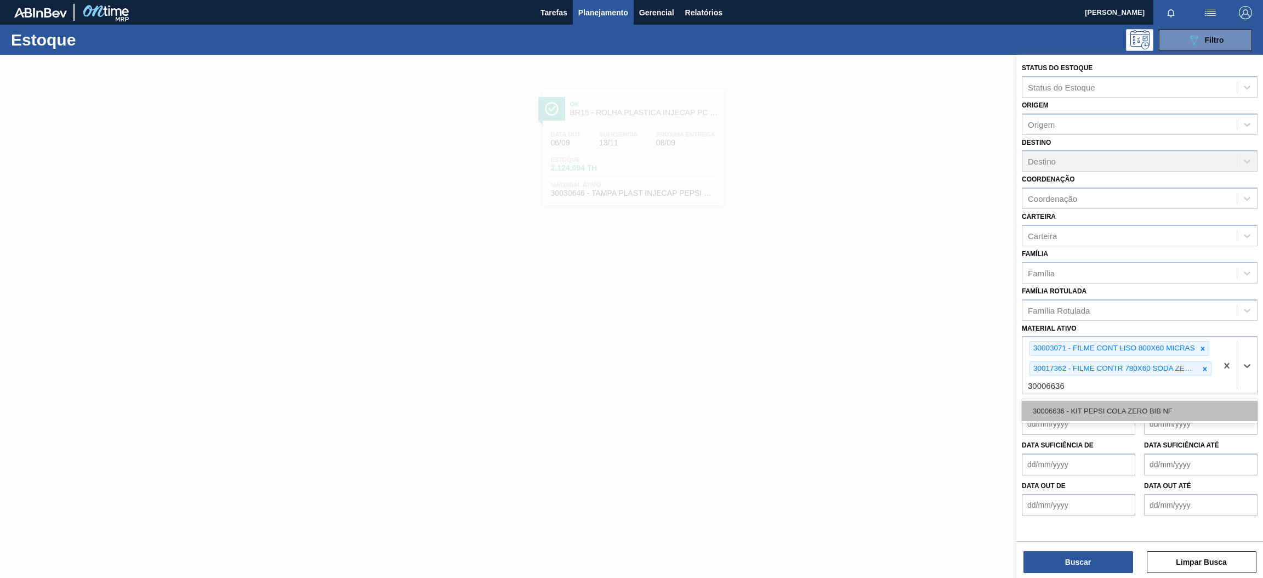
click at [1071, 407] on div "30006636 - KIT PEPSI COLA ZERO BIB NF" at bounding box center [1140, 411] width 236 height 20
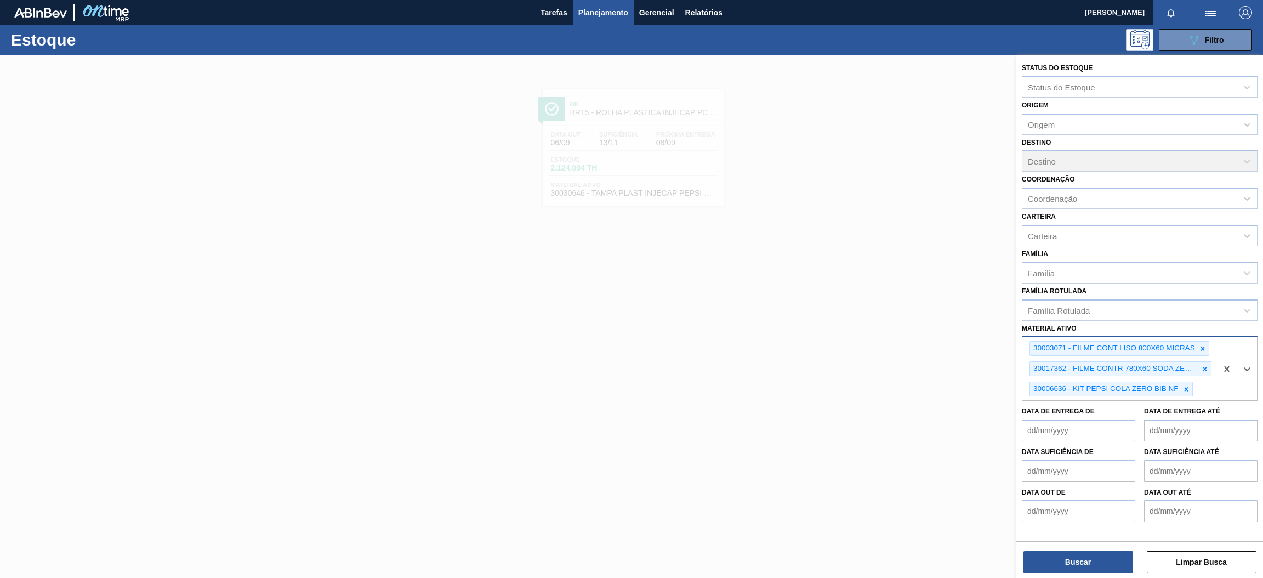
paste ativo "30002876"
type ativo "30002876"
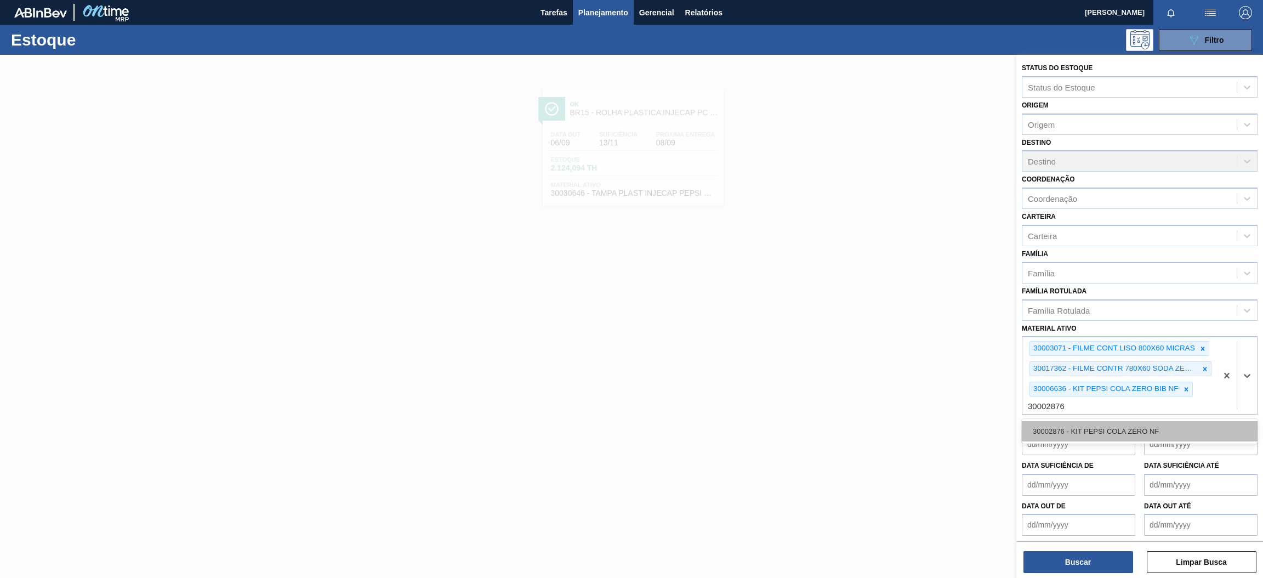
click at [1140, 430] on div "30002876 - KIT PEPSI COLA ZERO NF" at bounding box center [1140, 431] width 236 height 20
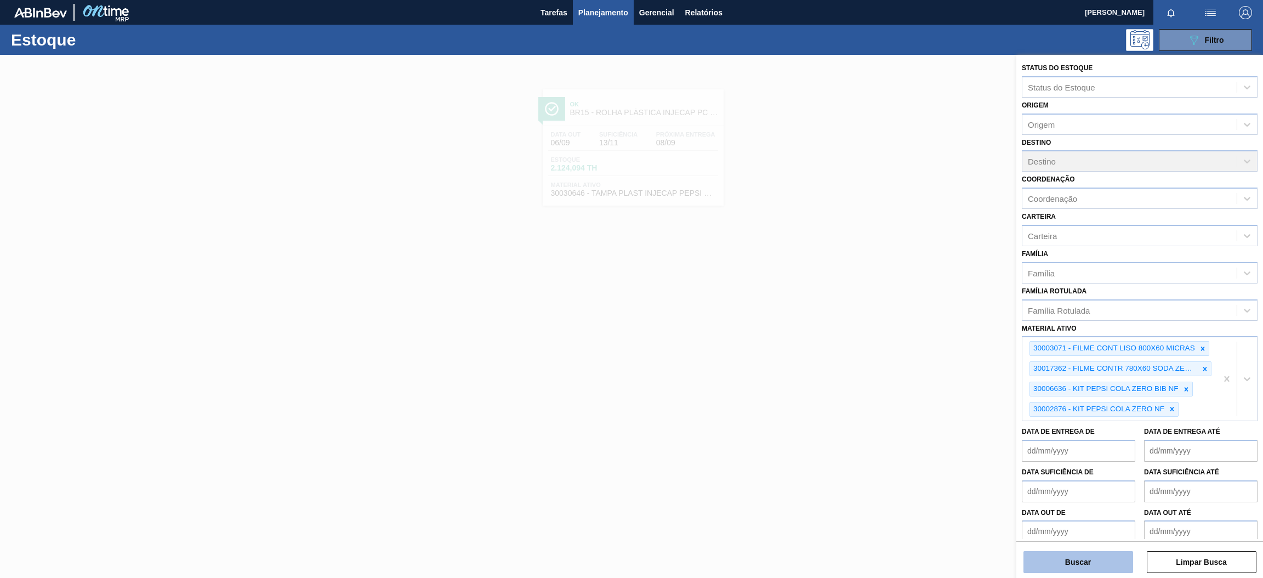
click at [1088, 564] on button "Buscar" at bounding box center [1079, 562] width 110 height 22
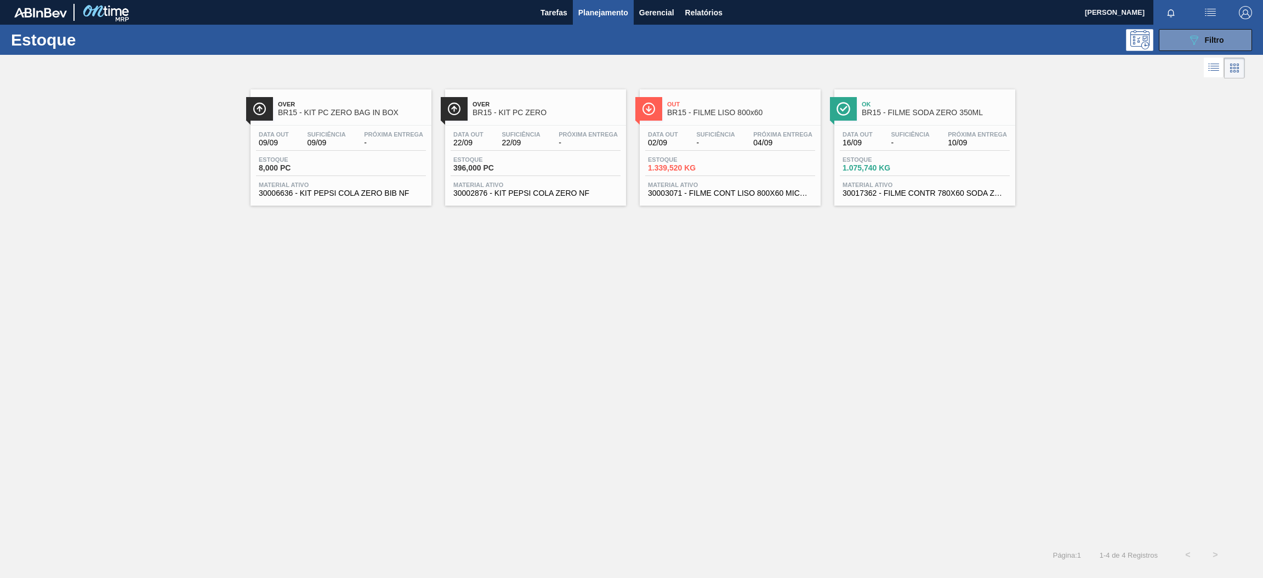
click at [390, 148] on div "Data out 09/09 Suficiência 09/09 Próxima Entrega -" at bounding box center [341, 141] width 170 height 20
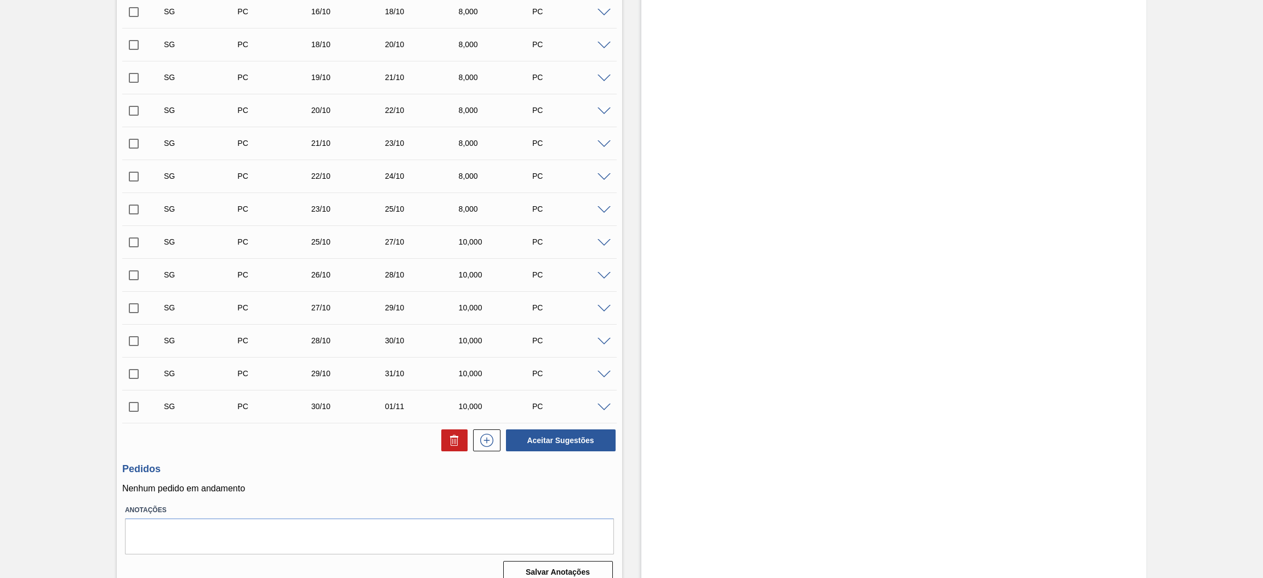
scroll to position [505, 0]
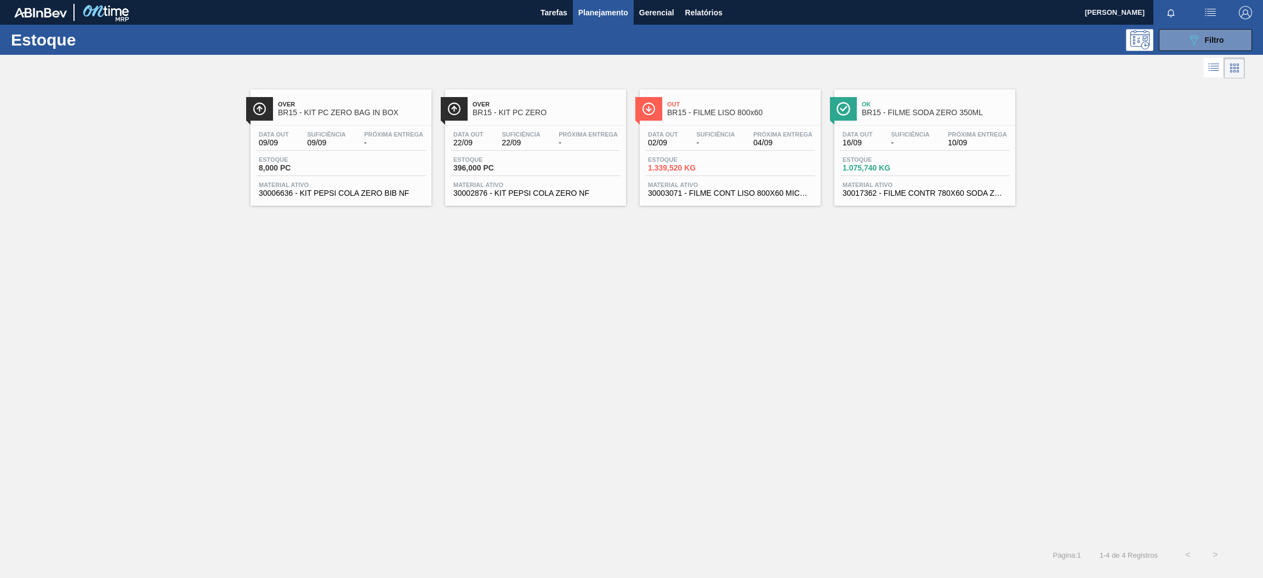
click at [544, 138] on div "Data out 22/09 Suficiência 22/09 Próxima Entrega -" at bounding box center [536, 141] width 170 height 20
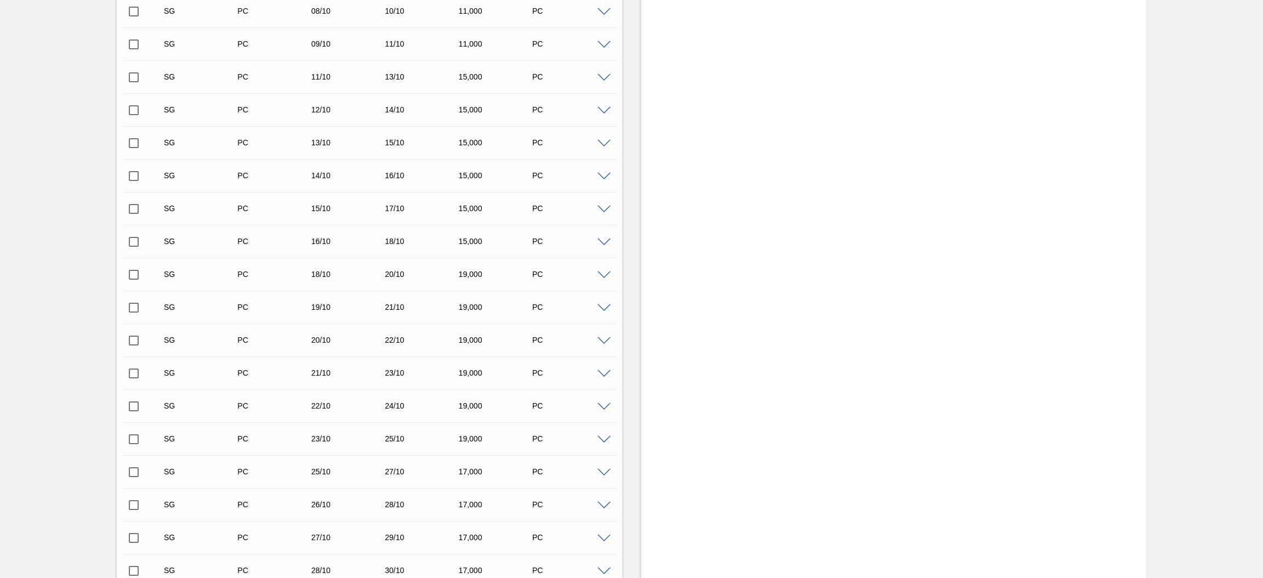
scroll to position [900, 0]
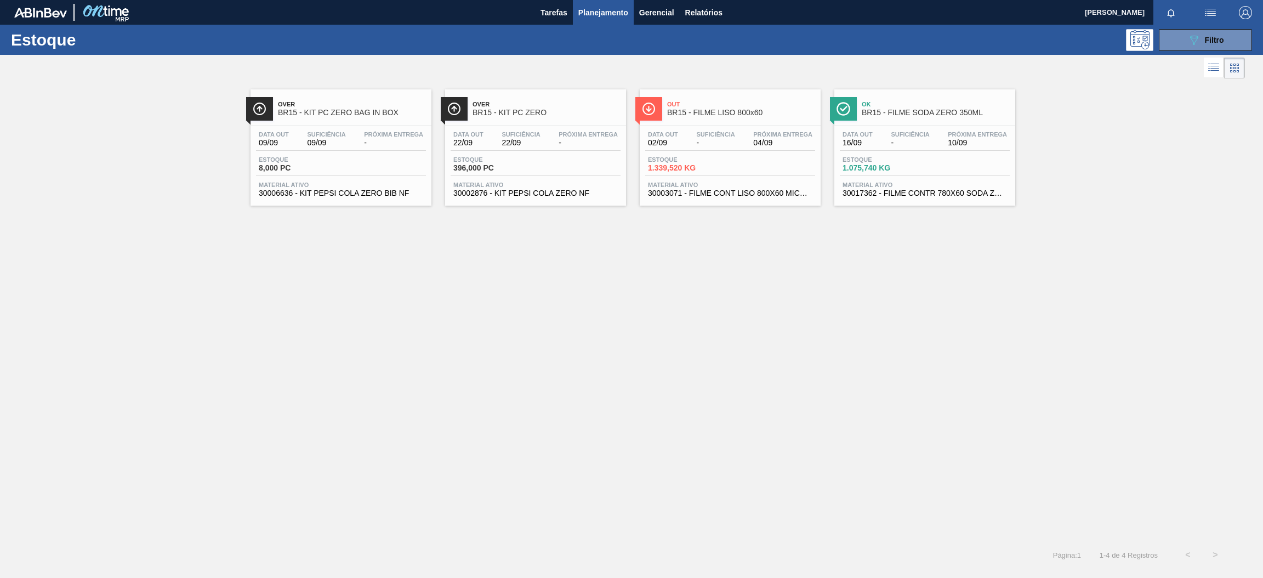
click at [785, 154] on div "Data out 02/09 Suficiência - Próxima Entrega 04/09 Estoque 1.339,520 KG Materia…" at bounding box center [730, 163] width 181 height 75
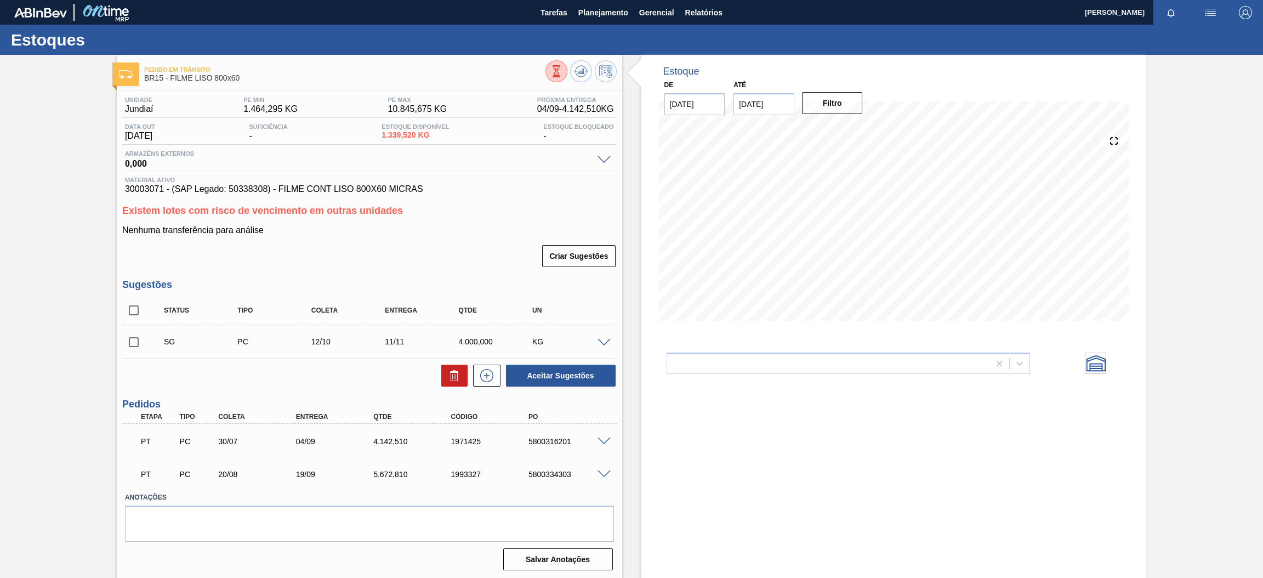
click at [603, 437] on span at bounding box center [604, 441] width 13 height 8
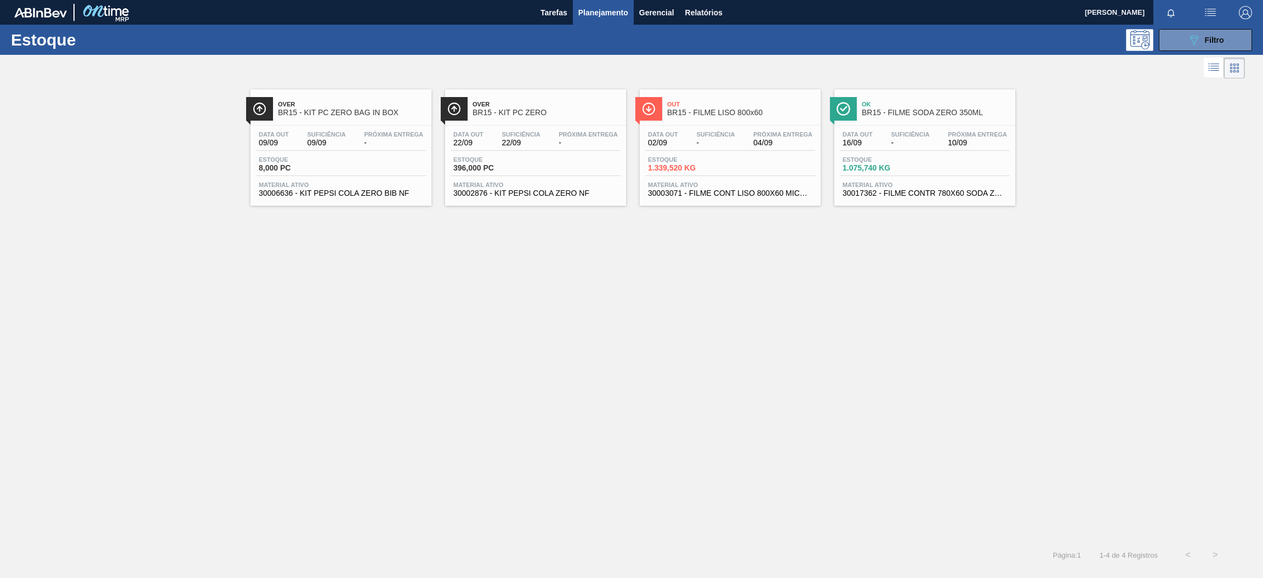
click at [932, 146] on div "Suficiência -" at bounding box center [910, 139] width 44 height 16
click at [1179, 48] on button "089F7B8B-B2A5-4AFE-B5C0-19BA573D28AC Filtro" at bounding box center [1205, 40] width 93 height 22
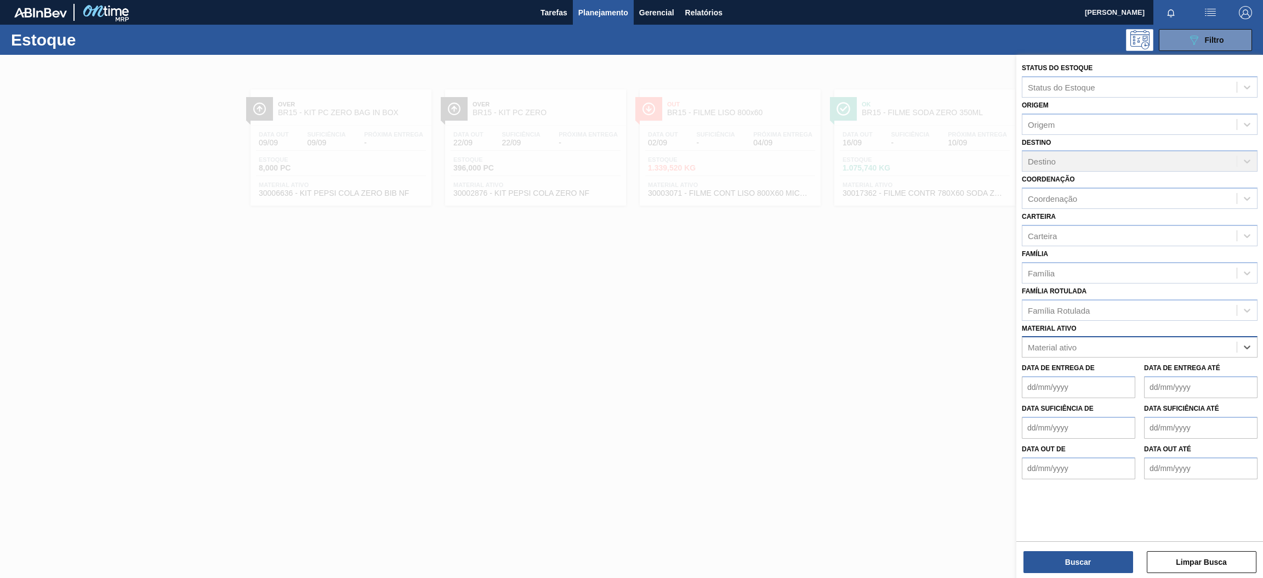
paste ativo "30034429"
type ativo "30034429"
click at [1113, 365] on div "30034429 - ROT PLAST 2L H PCTW NIV25" at bounding box center [1140, 374] width 236 height 20
paste ativo "30030381"
type ativo "30030381"
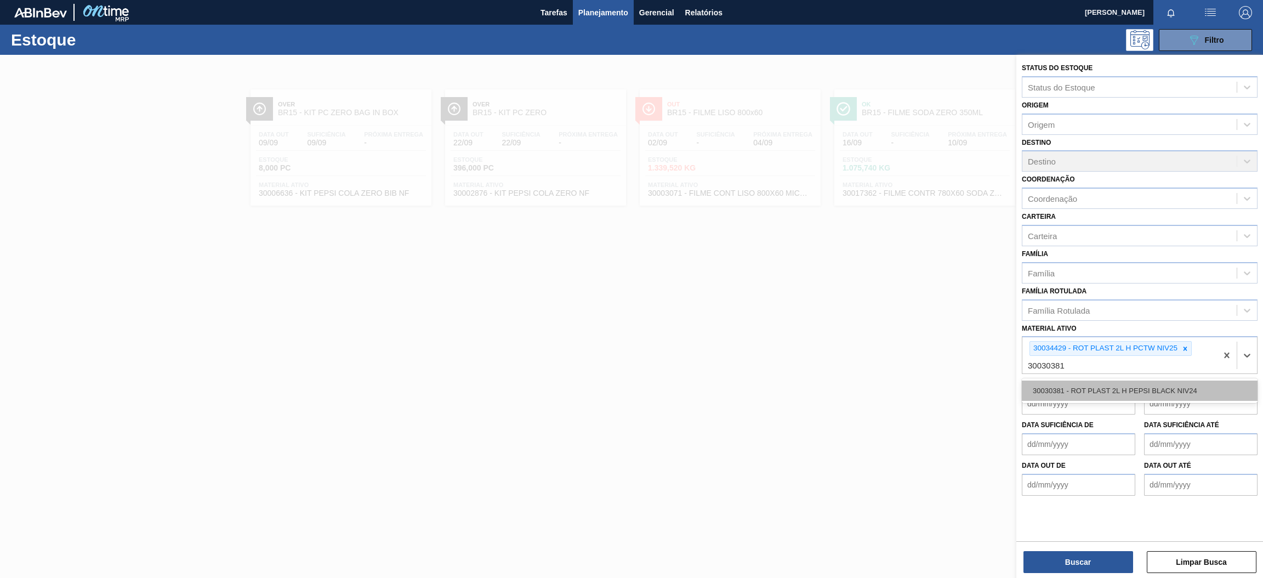
click at [1175, 381] on div "30030381 - ROT PLAST 2L H PEPSI BLACK NIV24" at bounding box center [1140, 390] width 236 height 20
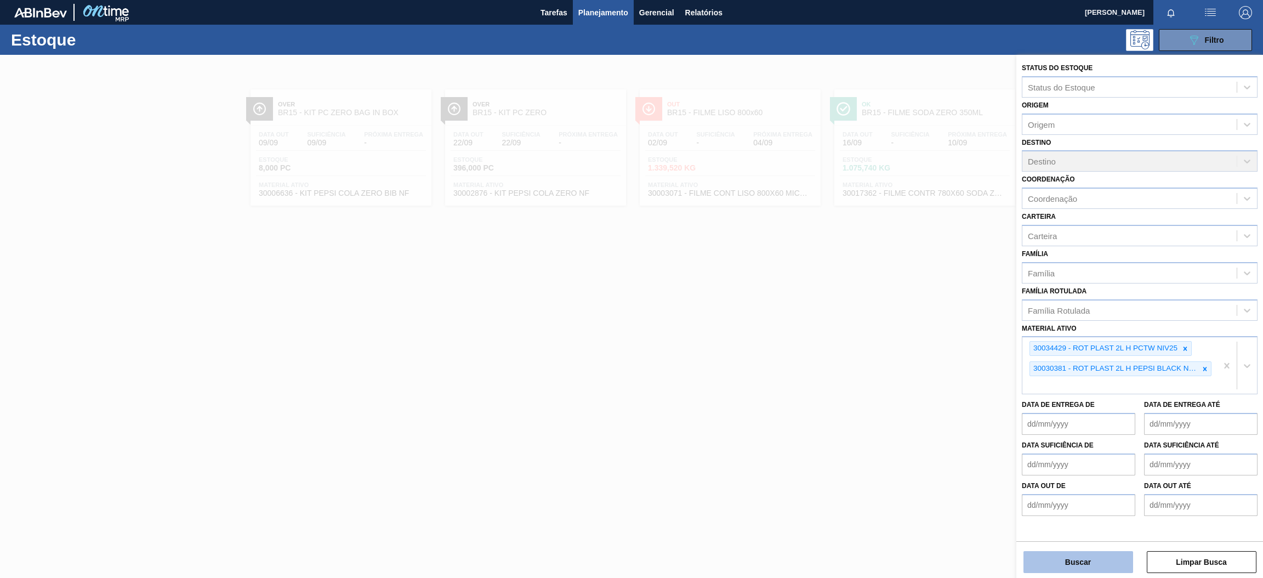
click at [1090, 565] on button "Buscar" at bounding box center [1079, 562] width 110 height 22
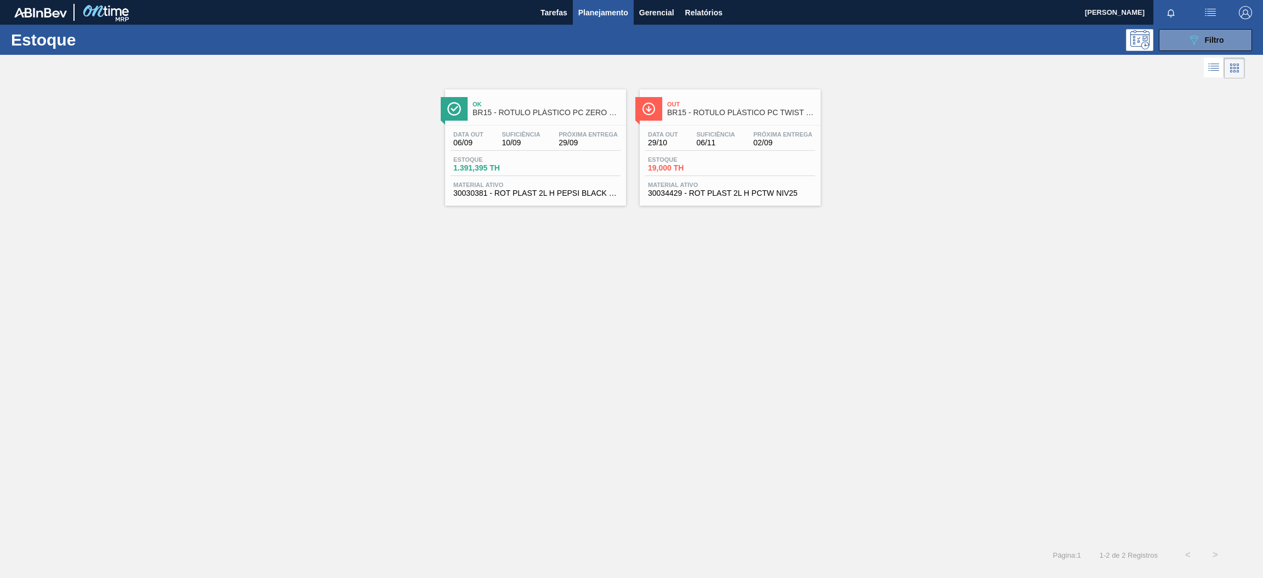
click at [566, 172] on div "Estoque 1.391,395 TH" at bounding box center [536, 166] width 170 height 20
click at [724, 150] on div "Data out 29/10 Suficiência 06/11 Próxima Entrega 02/09" at bounding box center [730, 141] width 170 height 20
